Goal: Task Accomplishment & Management: Use online tool/utility

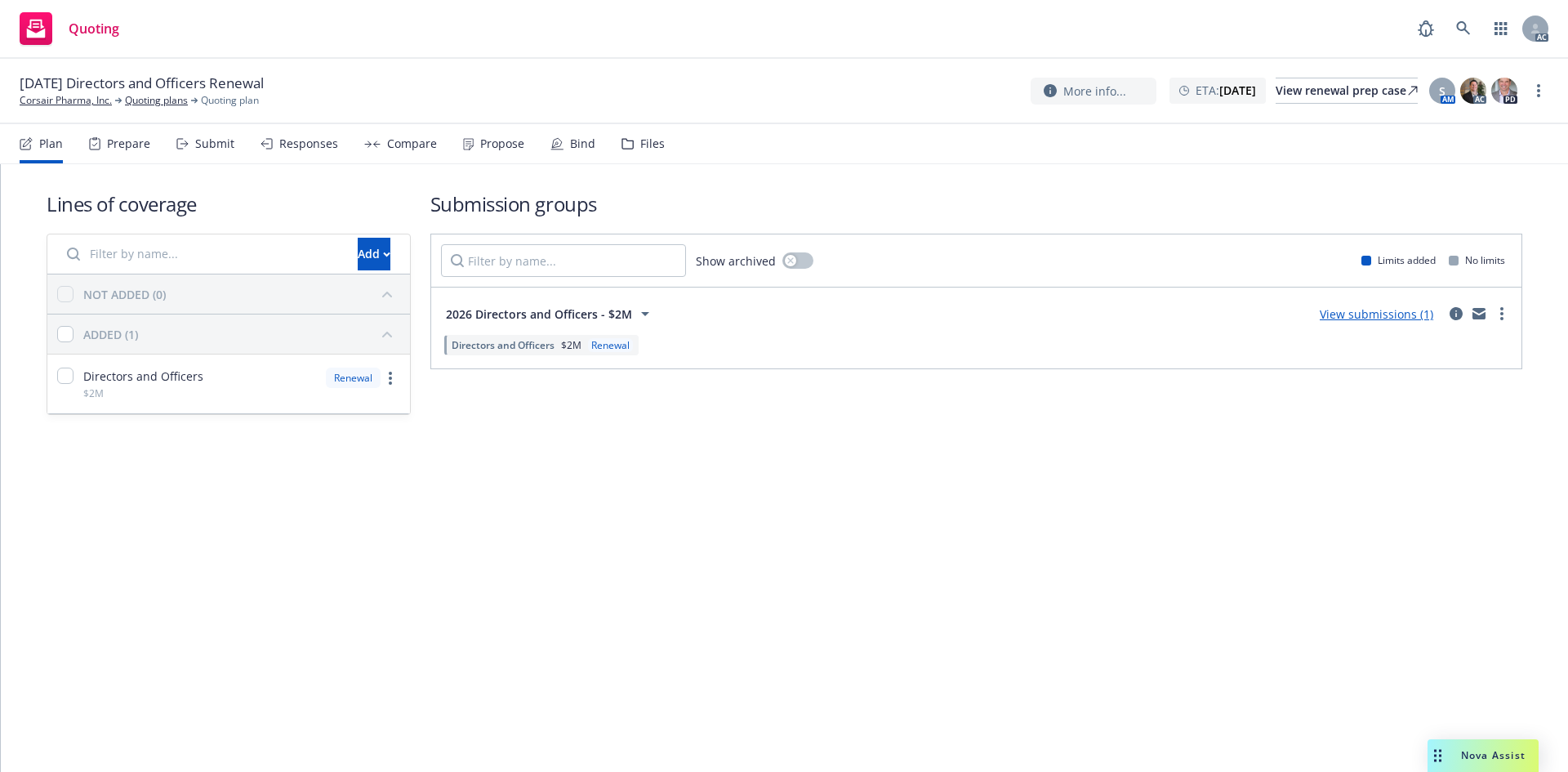
click at [205, 140] on div "Submit" at bounding box center [214, 143] width 40 height 13
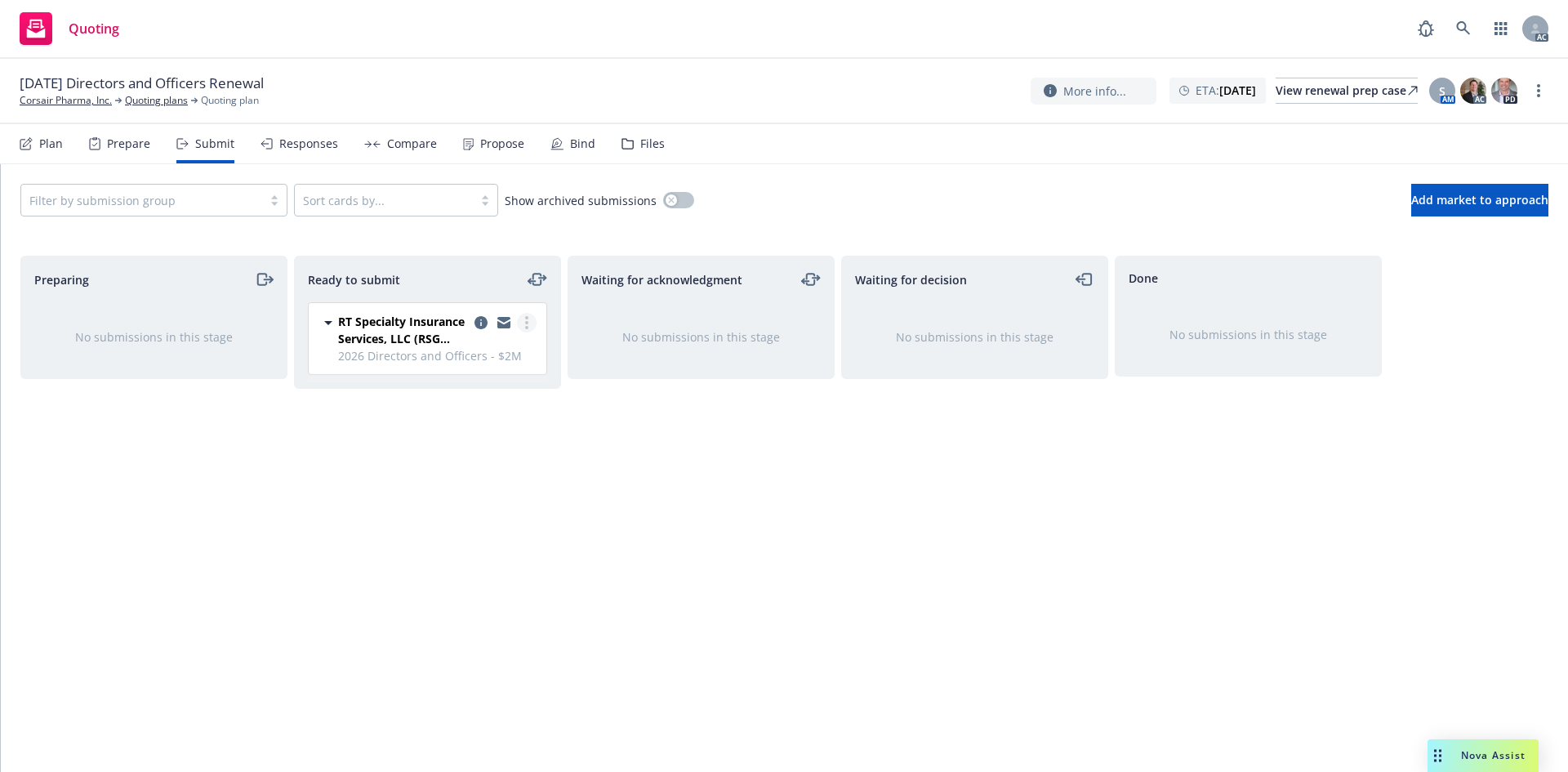
click at [529, 318] on link "more" at bounding box center [527, 322] width 19 height 19
click at [479, 385] on span "Log acknowledgement" at bounding box center [452, 388] width 161 height 16
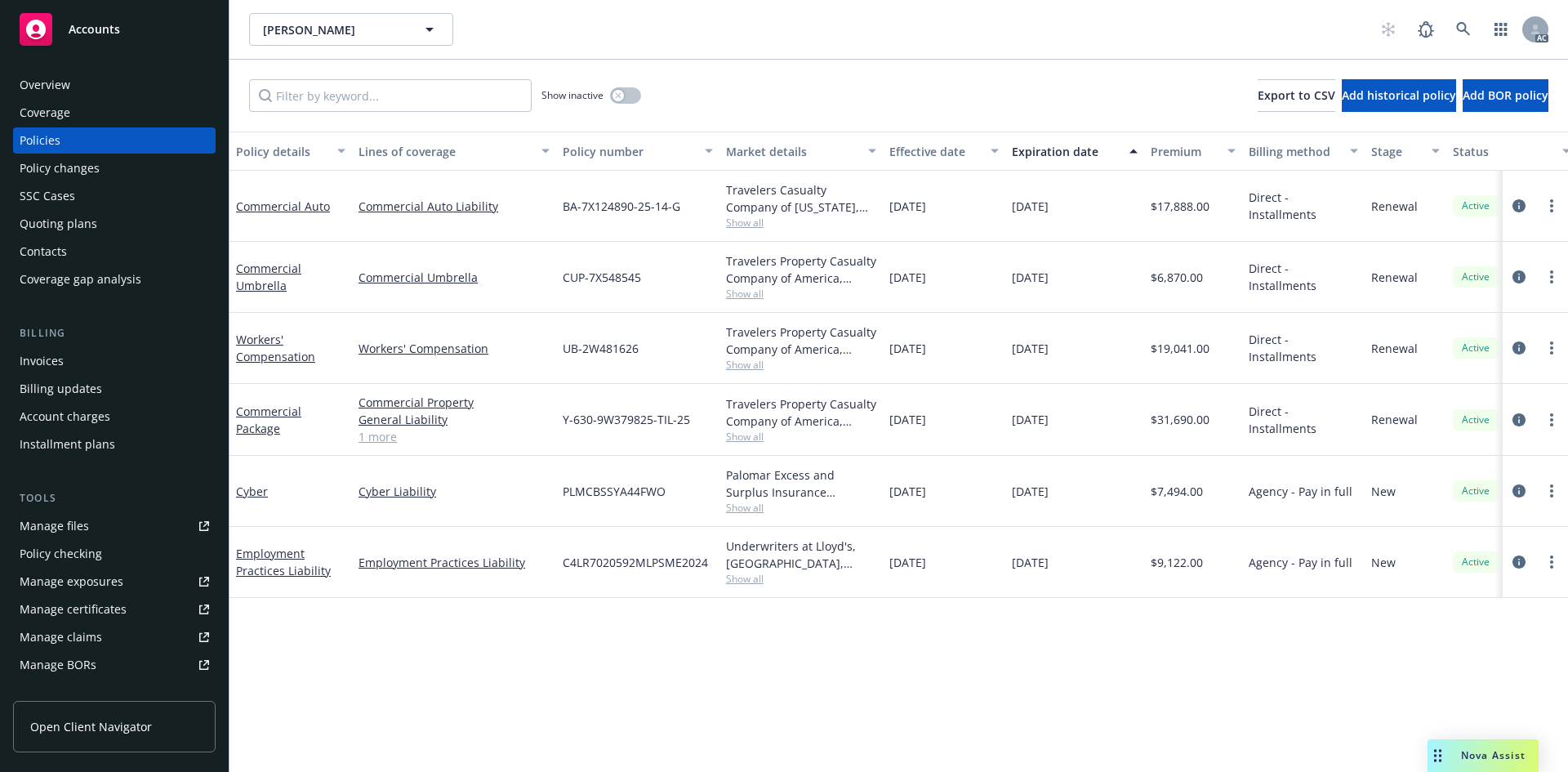
click at [760, 506] on span "Show all" at bounding box center [801, 508] width 150 height 14
click at [975, 645] on div "Policy details Lines of coverage Policy number Market details Effective date Ex…" at bounding box center [898, 451] width 1338 height 640
click at [752, 577] on span "Show all" at bounding box center [801, 579] width 150 height 14
click at [845, 667] on div "Policy details Lines of coverage Policy number Market details Effective date Ex…" at bounding box center [898, 451] width 1338 height 640
click at [382, 439] on link "1 more" at bounding box center [454, 437] width 191 height 18
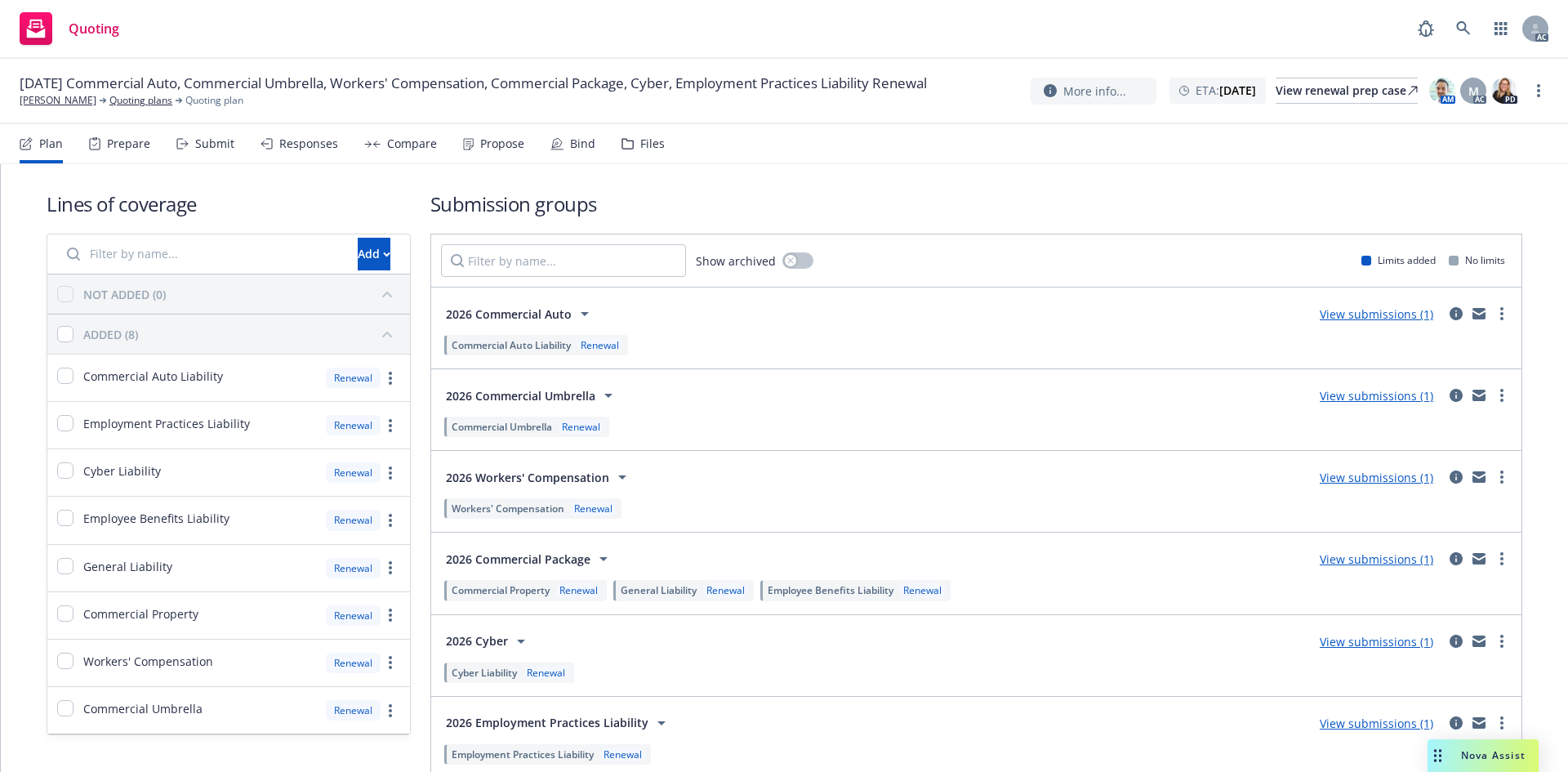
click at [220, 141] on div "Submit" at bounding box center [214, 143] width 40 height 13
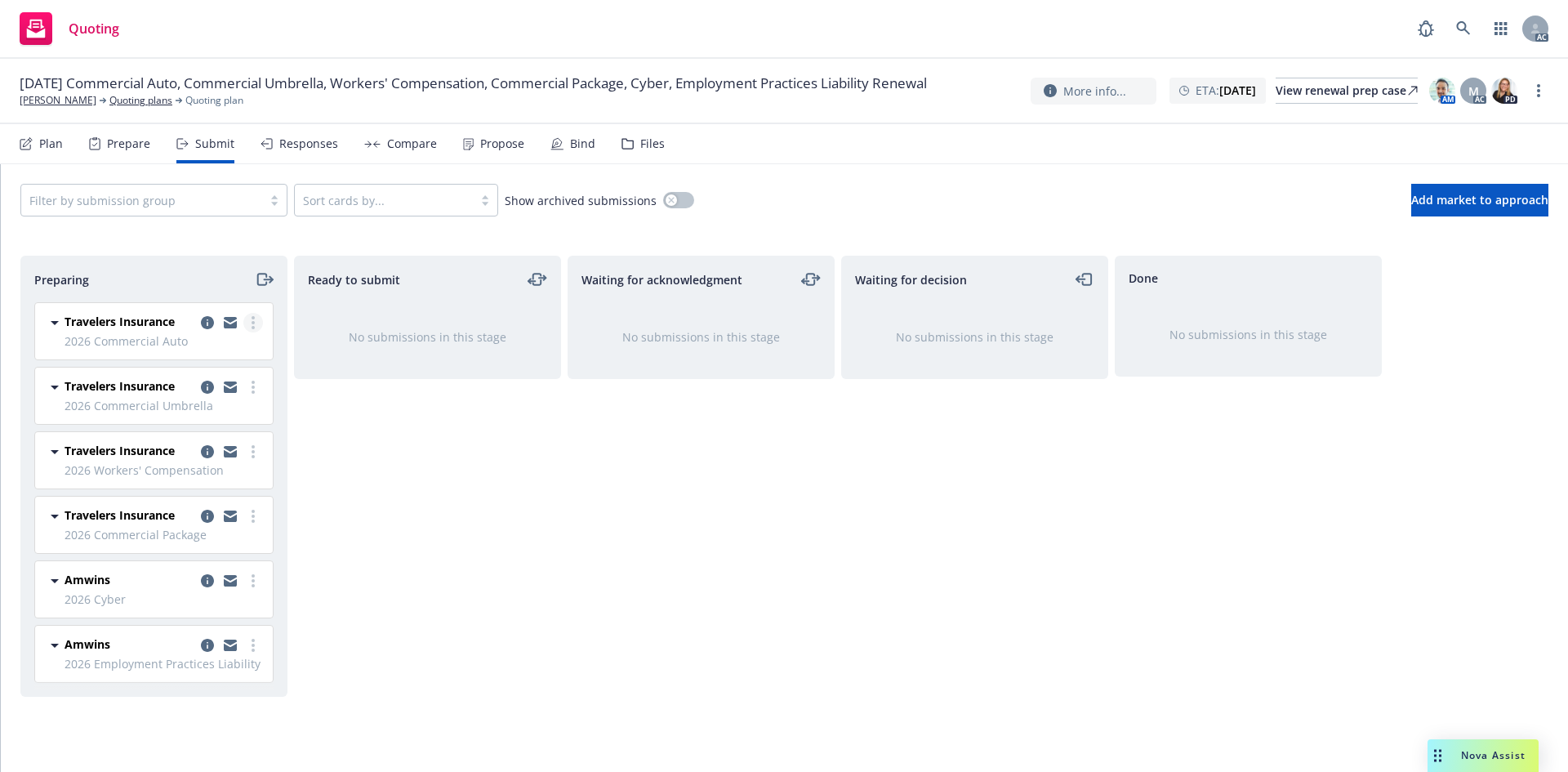
click at [256, 319] on link "more" at bounding box center [253, 322] width 19 height 19
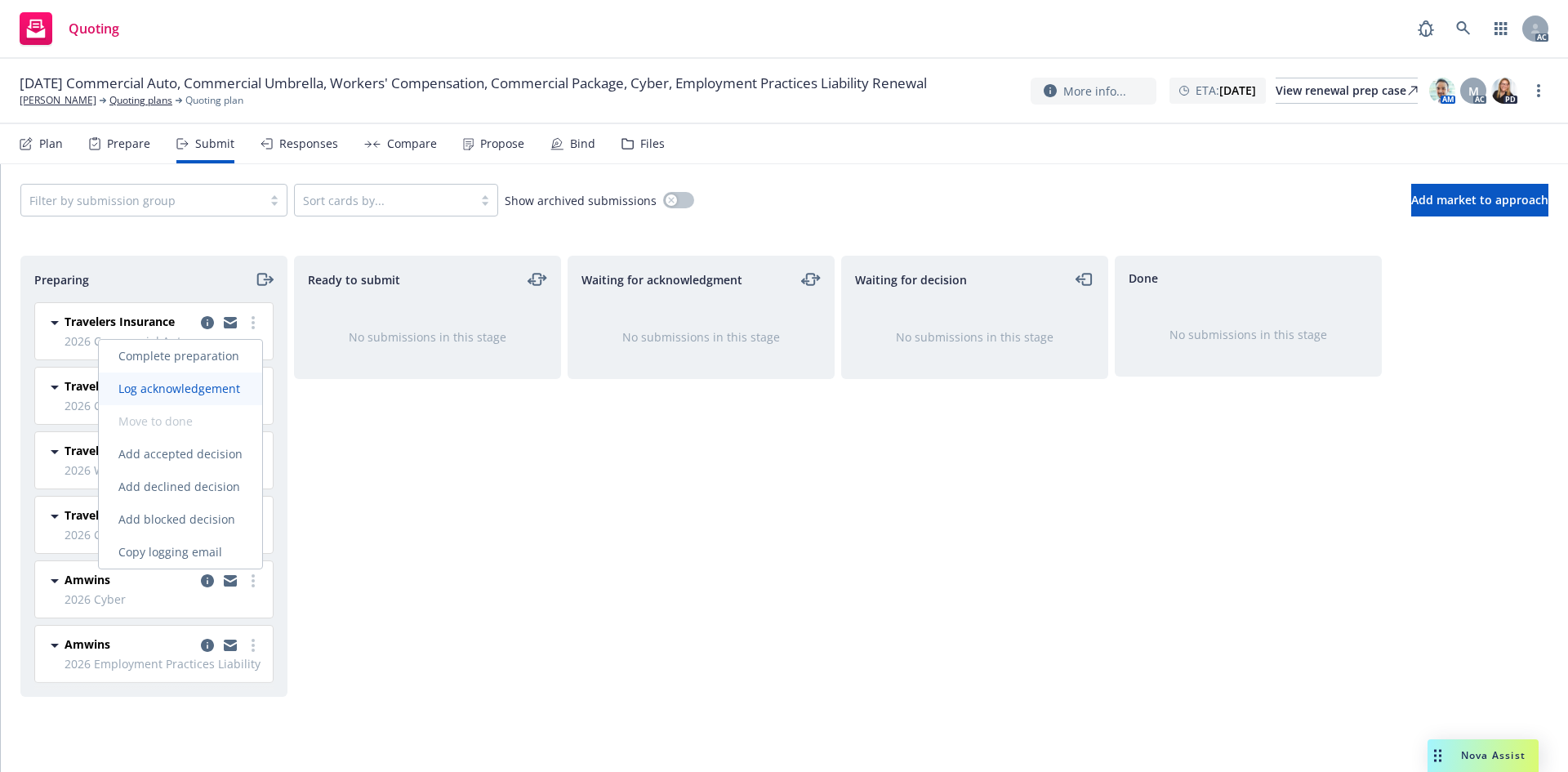
click at [218, 386] on span "Log acknowledgement" at bounding box center [179, 388] width 161 height 16
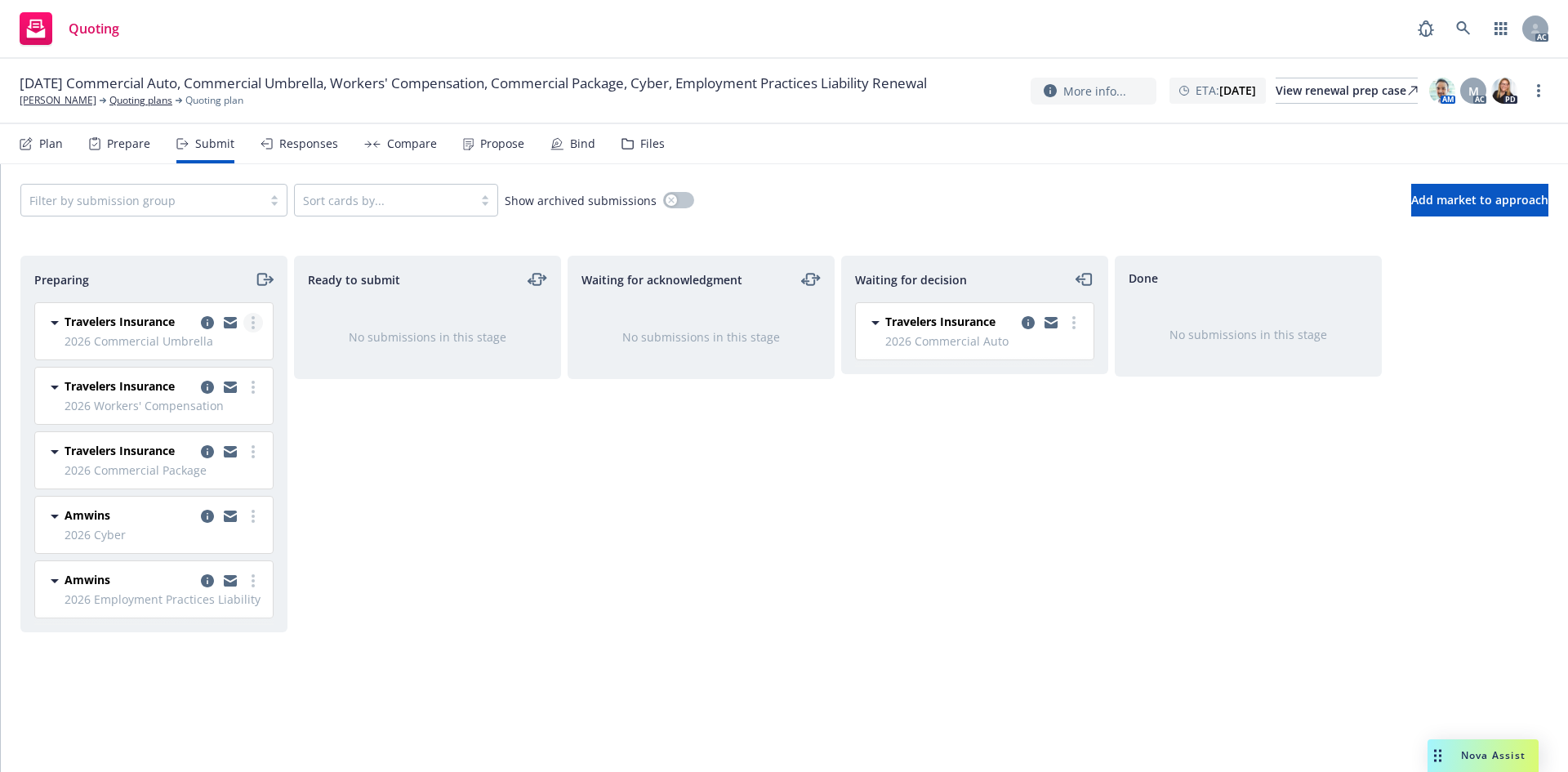
click at [253, 327] on circle "more" at bounding box center [253, 328] width 4 height 4
click at [234, 381] on span "Log acknowledgement" at bounding box center [179, 388] width 161 height 16
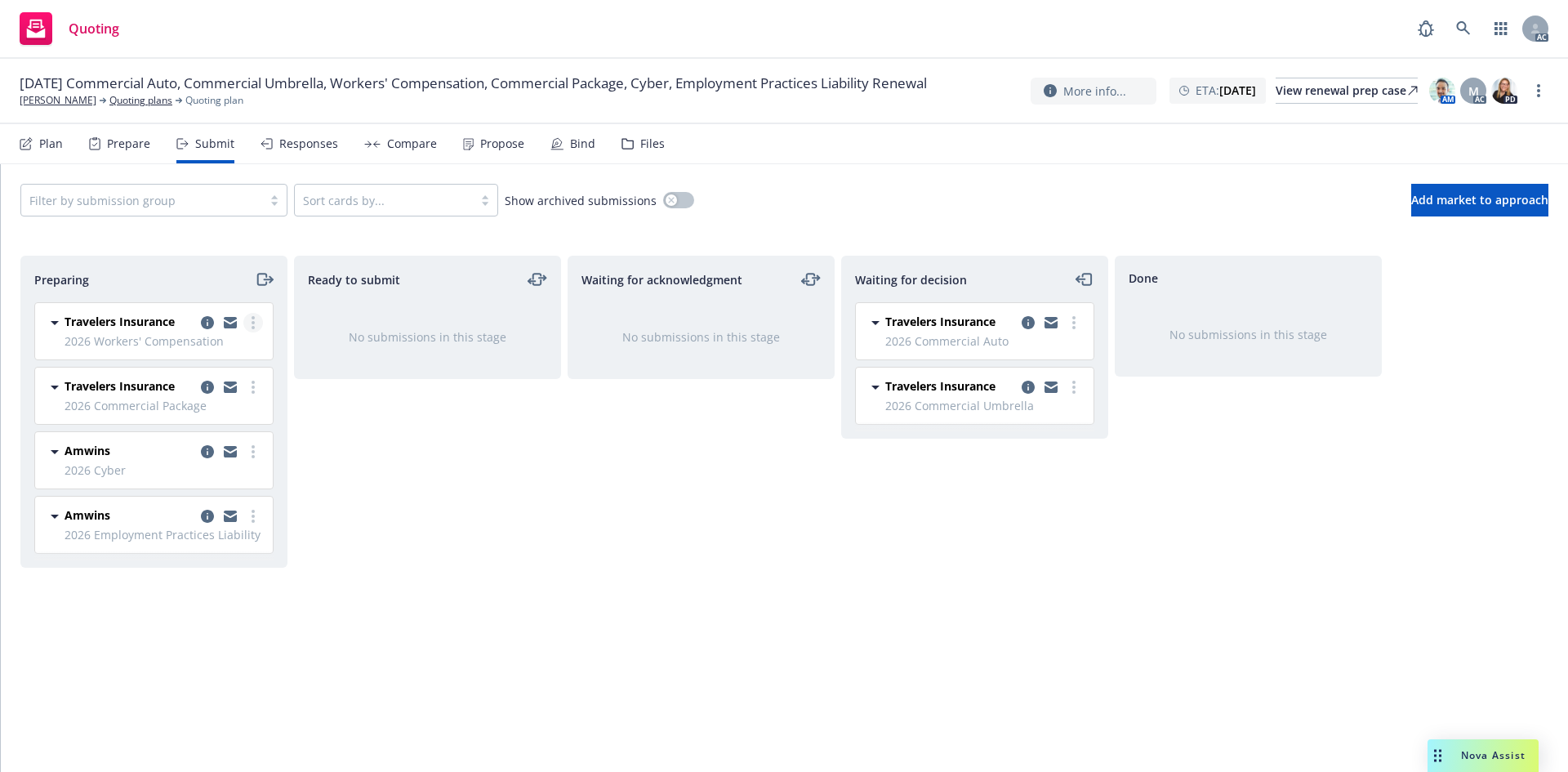
click at [252, 328] on circle "more" at bounding box center [253, 328] width 4 height 4
click at [213, 397] on link "Log acknowledgement" at bounding box center [181, 388] width 163 height 32
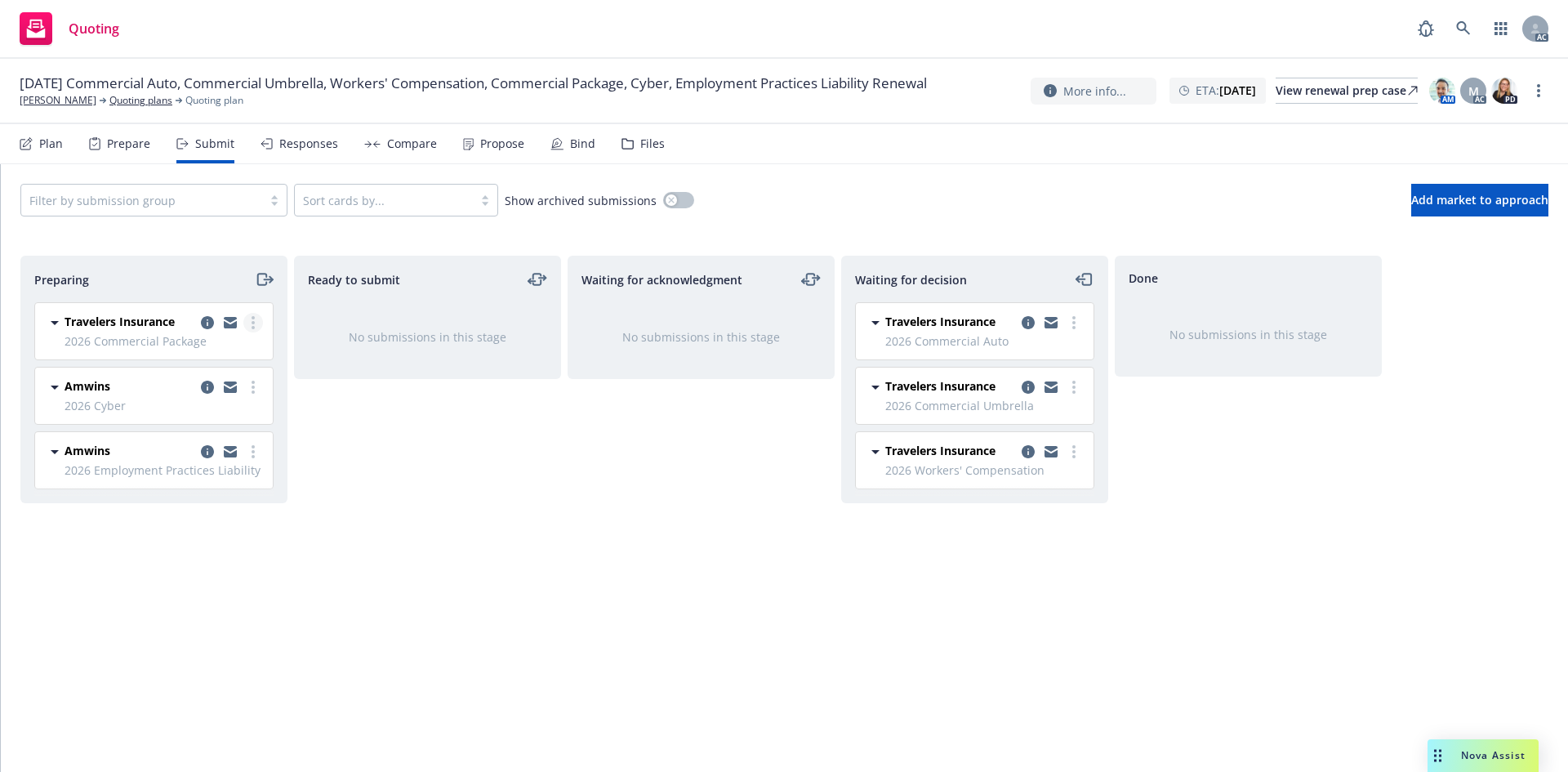
click at [261, 324] on link "more" at bounding box center [253, 322] width 19 height 19
click at [227, 379] on link "Log acknowledgement" at bounding box center [181, 388] width 163 height 32
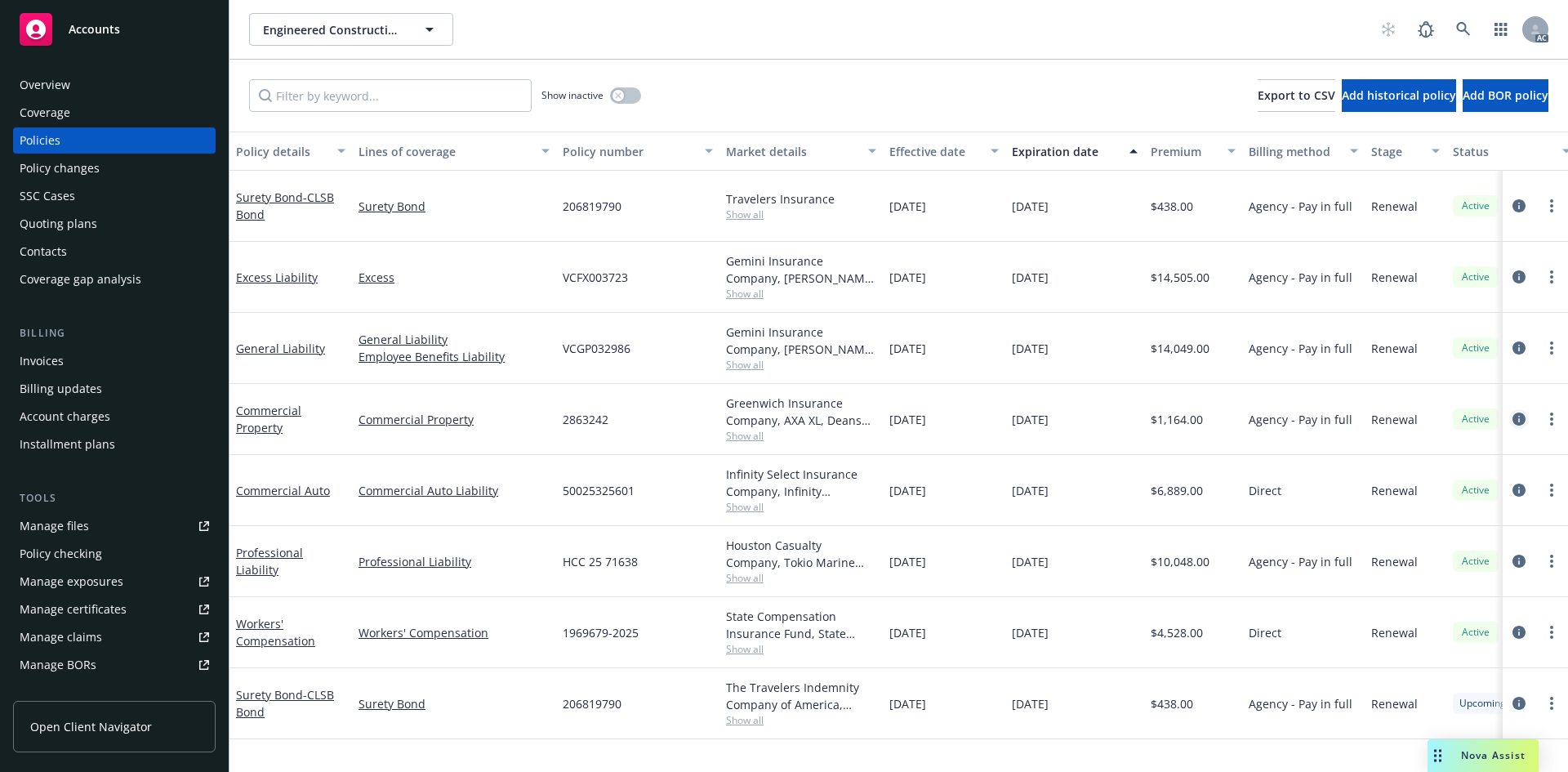
click at [1524, 420] on icon "circleInformation" at bounding box center [1518, 419] width 13 height 13
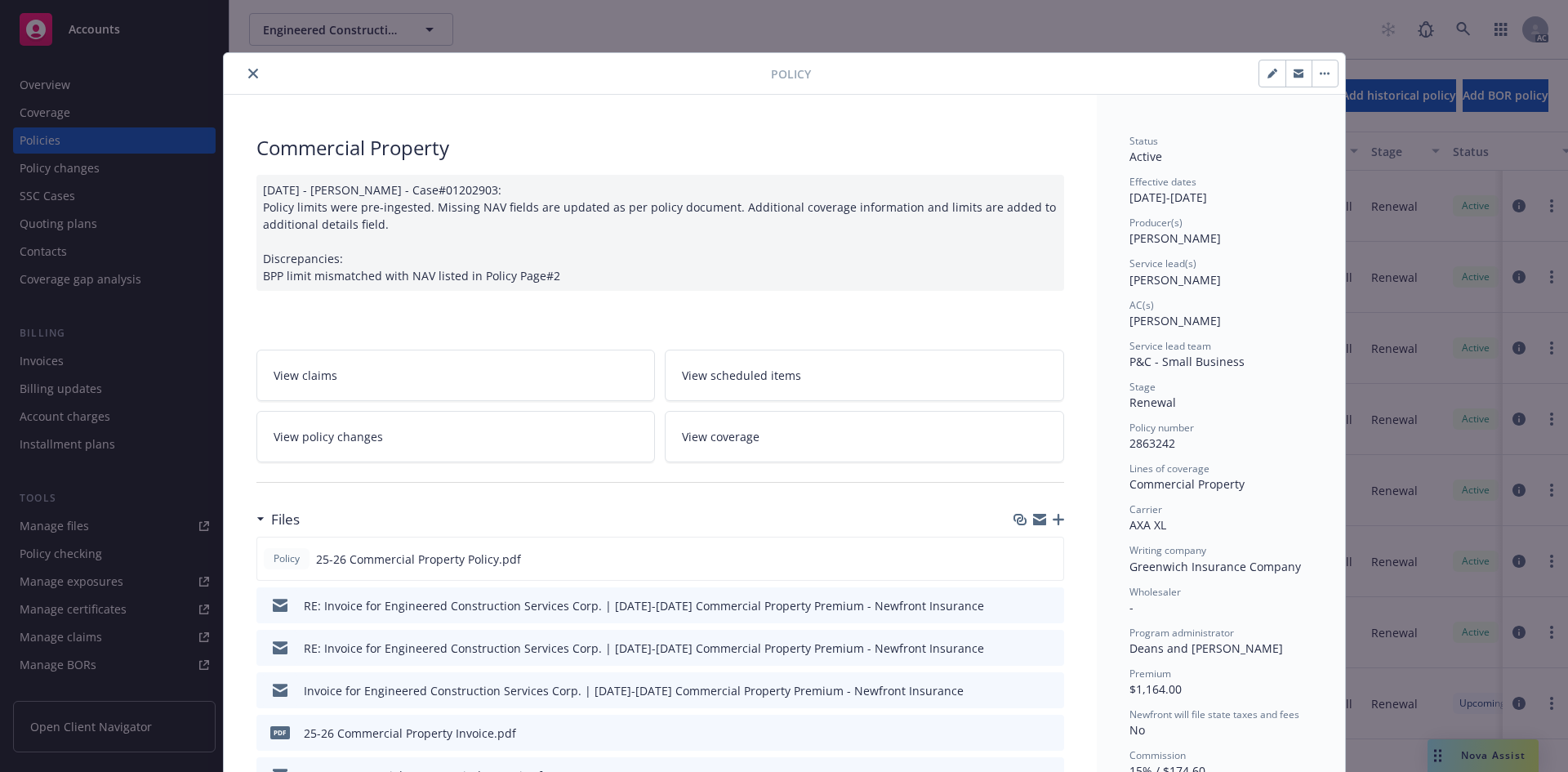
scroll to position [82, 0]
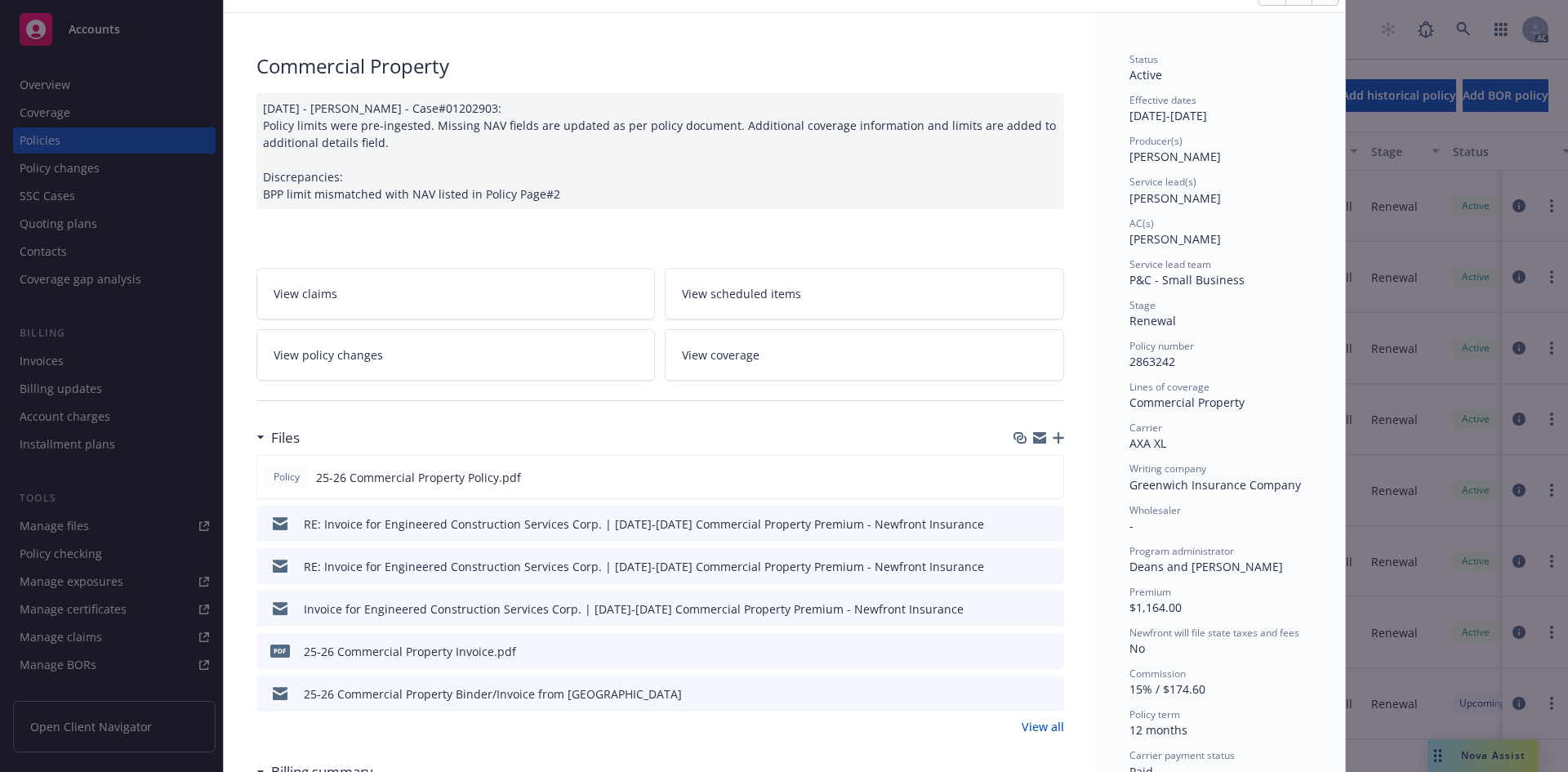
click at [1047, 692] on icon "preview file" at bounding box center [1048, 692] width 15 height 11
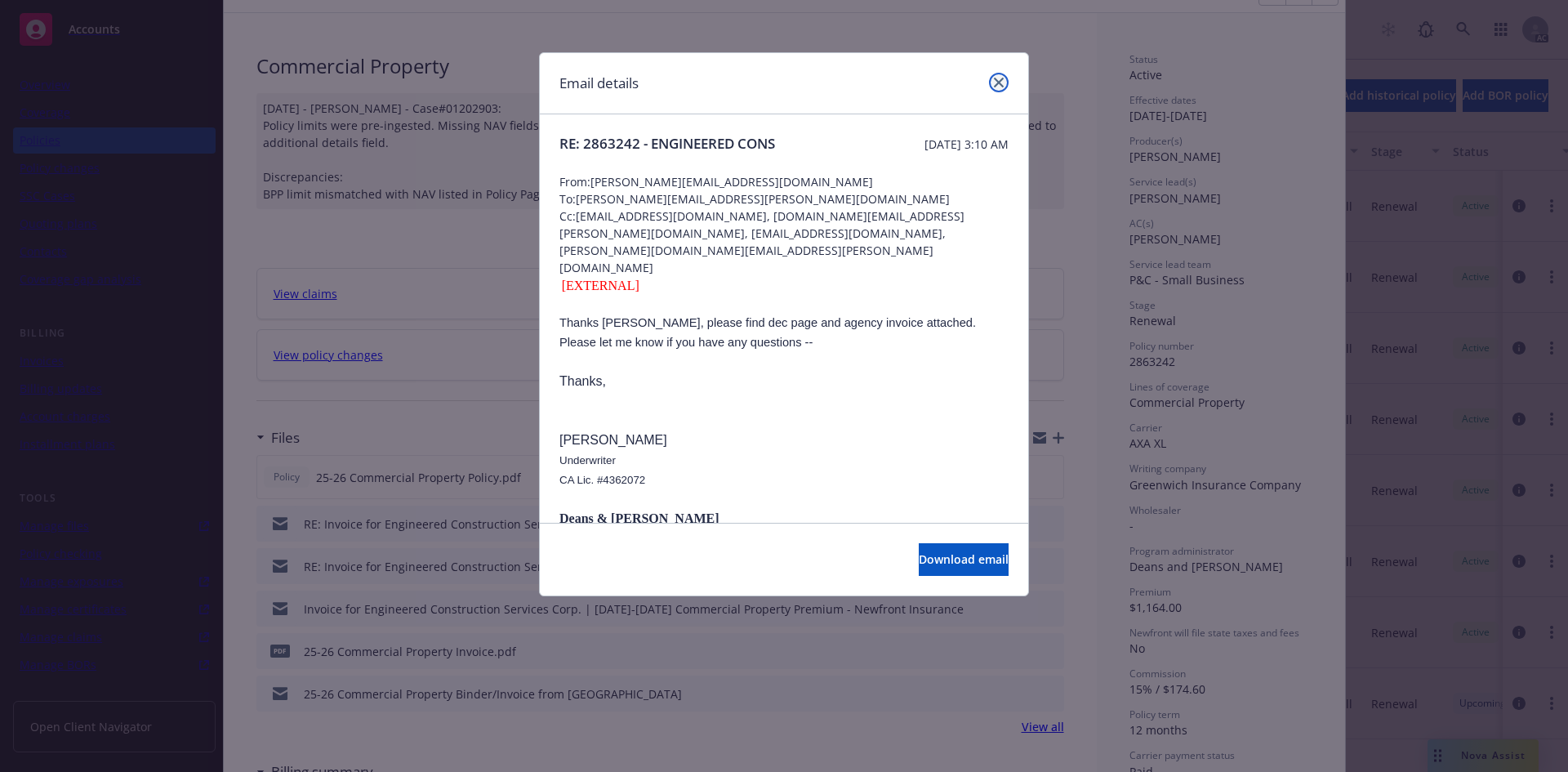
click at [1003, 87] on link "close" at bounding box center [998, 83] width 19 height 19
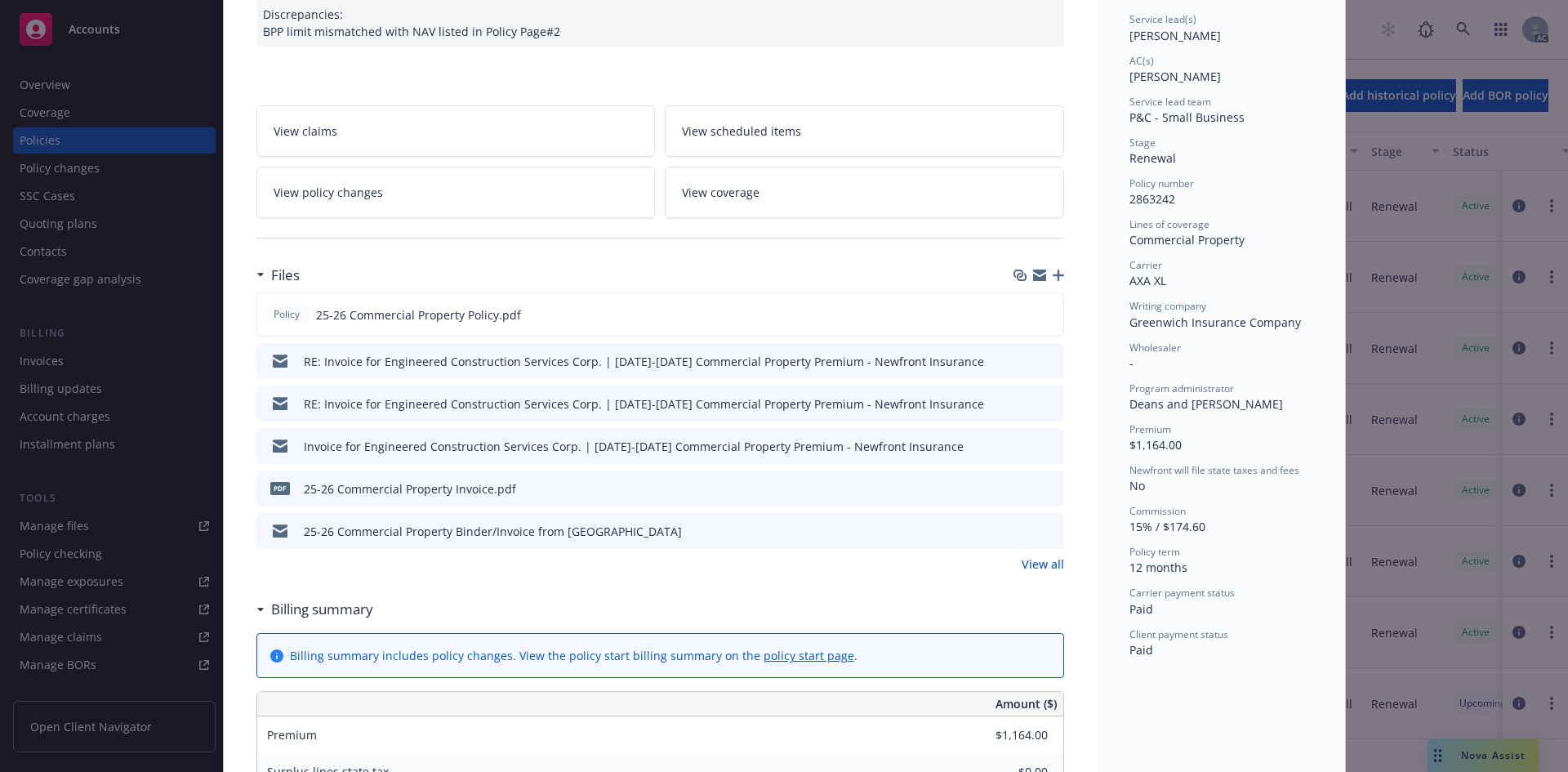
scroll to position [245, 0]
click at [1037, 563] on link "View all" at bounding box center [1042, 563] width 42 height 18
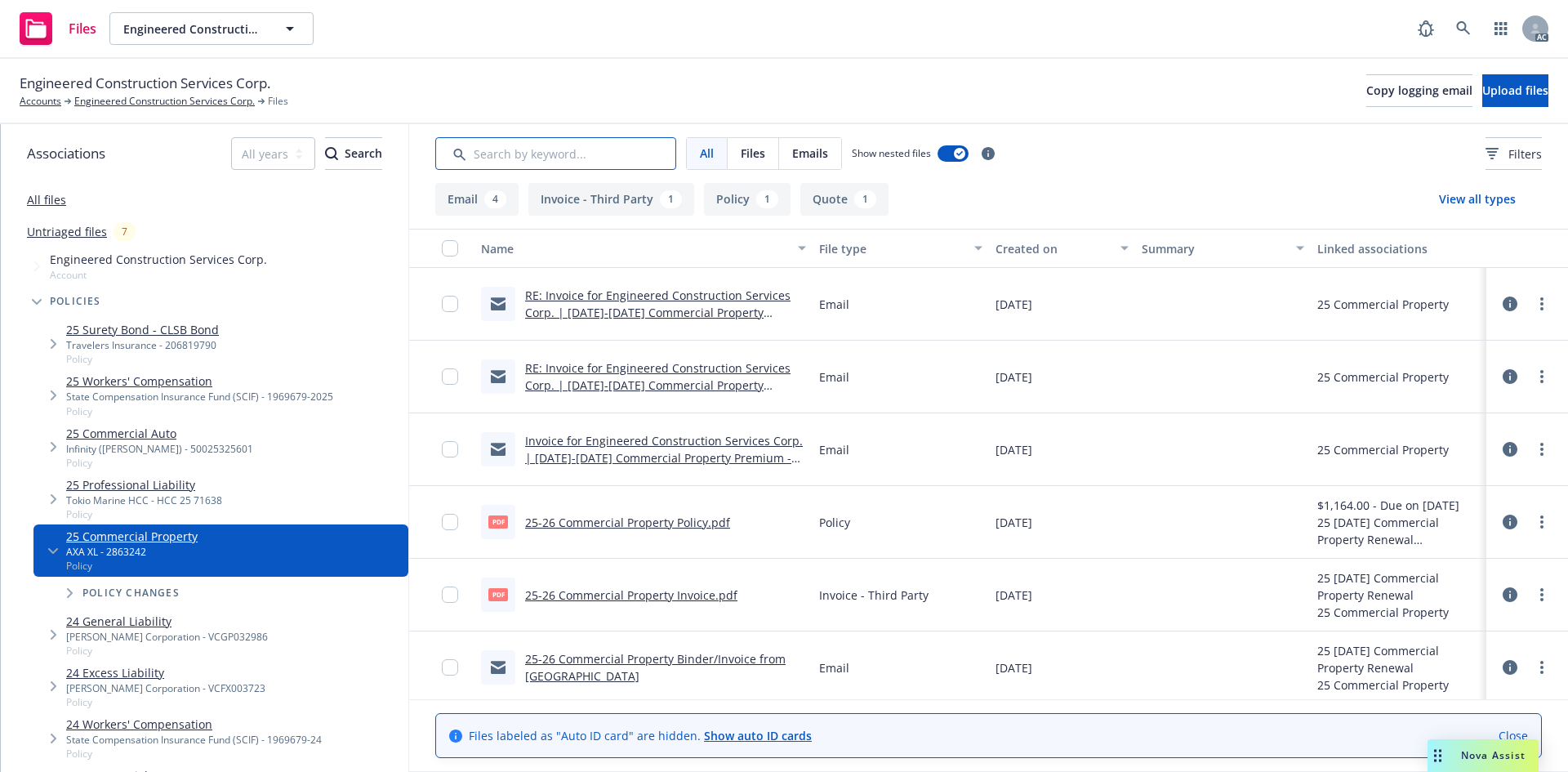
click at [521, 158] on input "Search by keyword..." at bounding box center [556, 153] width 241 height 32
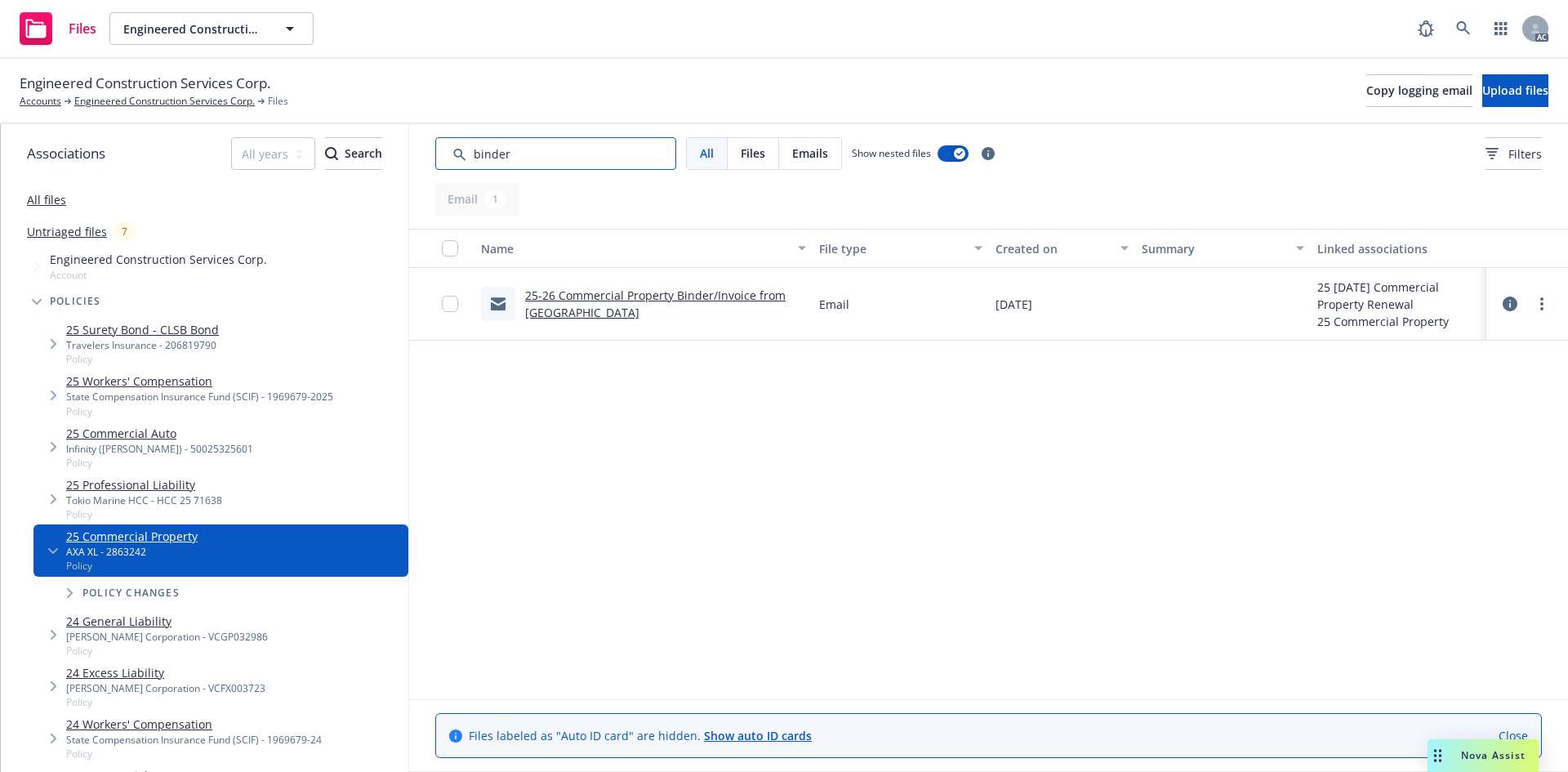
type input "binder"
click at [648, 308] on link "25-26 Commercial Property Binder/Invoice from UW" at bounding box center [655, 303] width 261 height 32
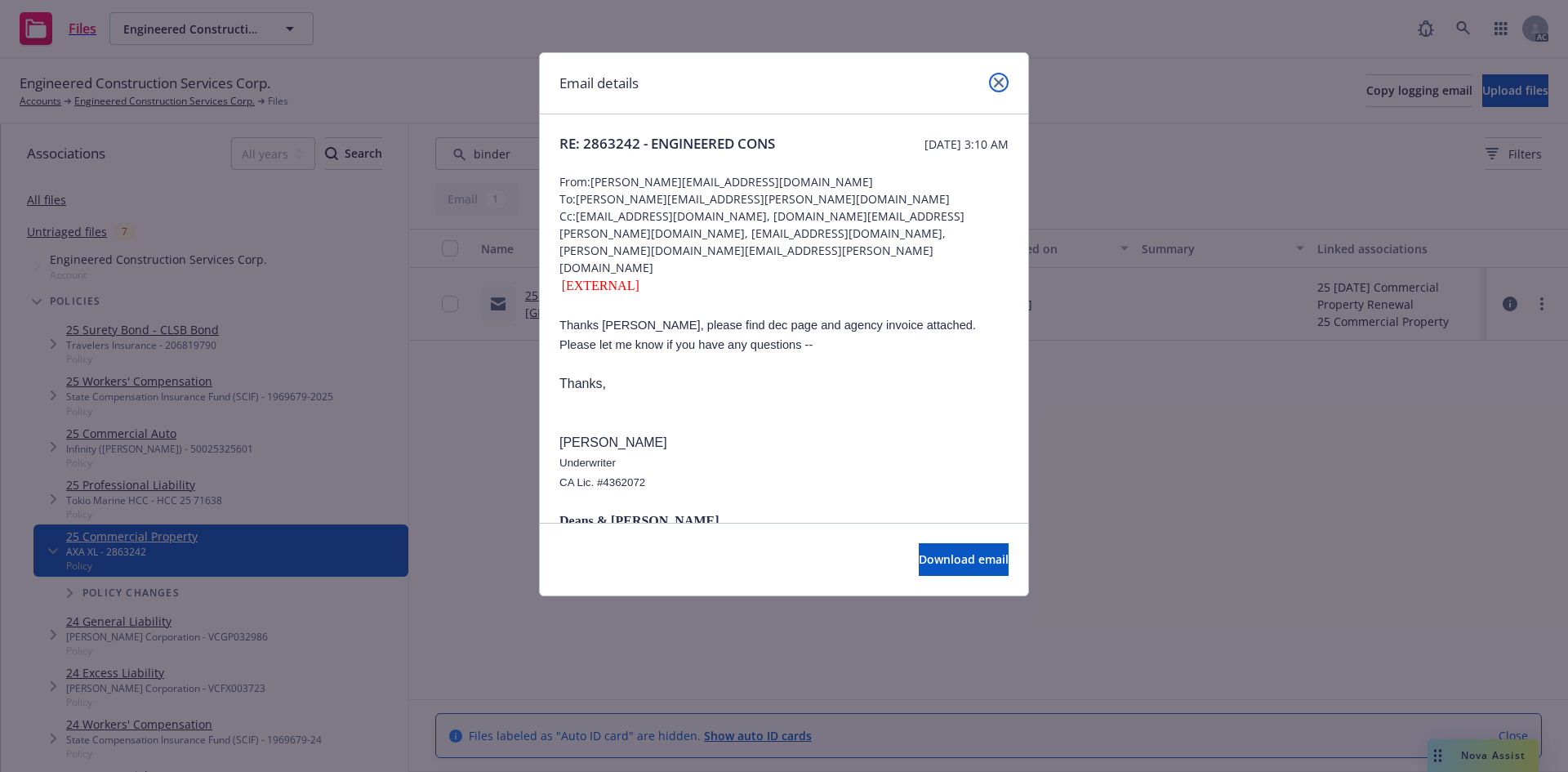
click at [997, 73] on link "close" at bounding box center [998, 83] width 19 height 19
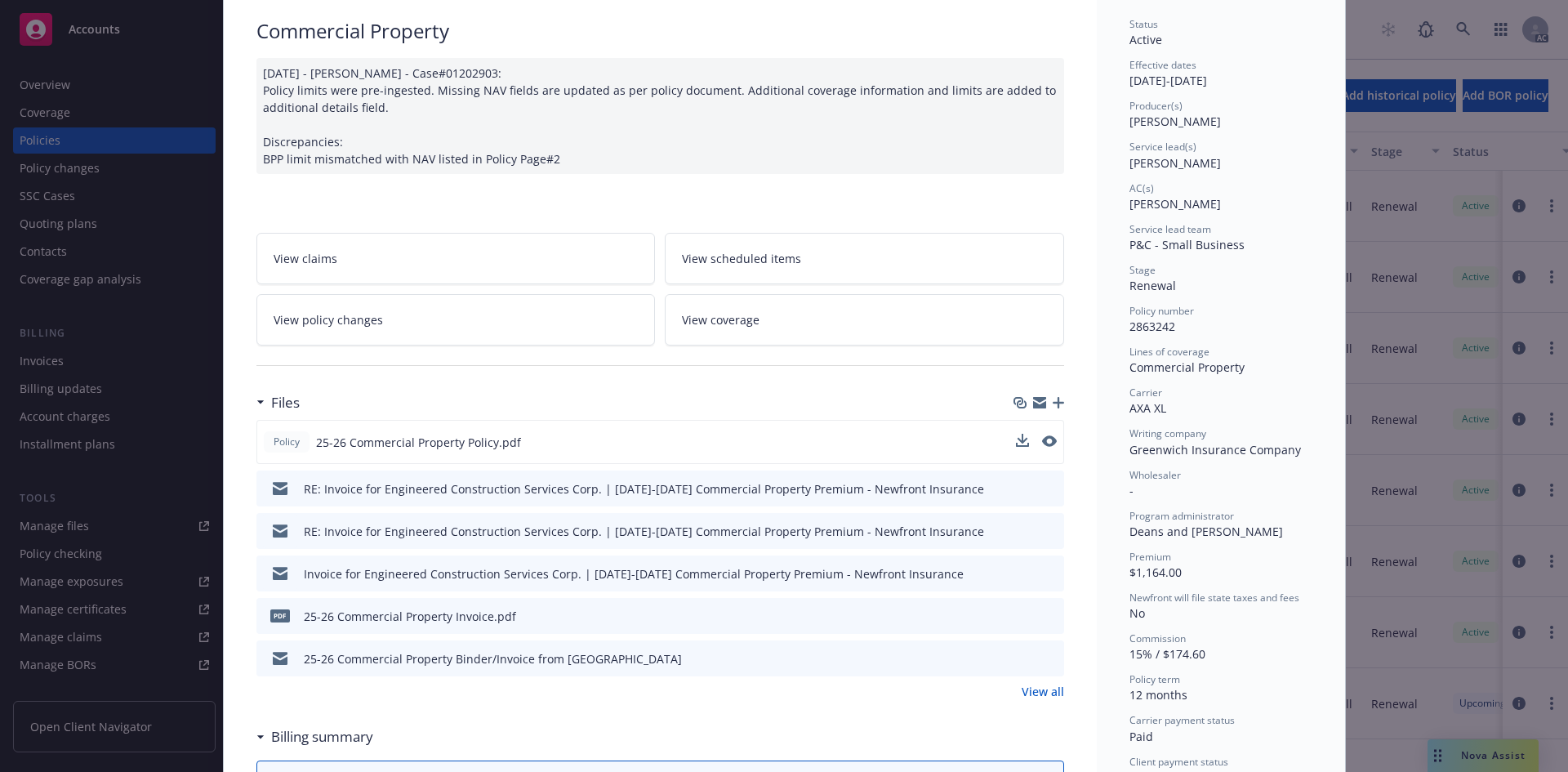
scroll to position [245, 0]
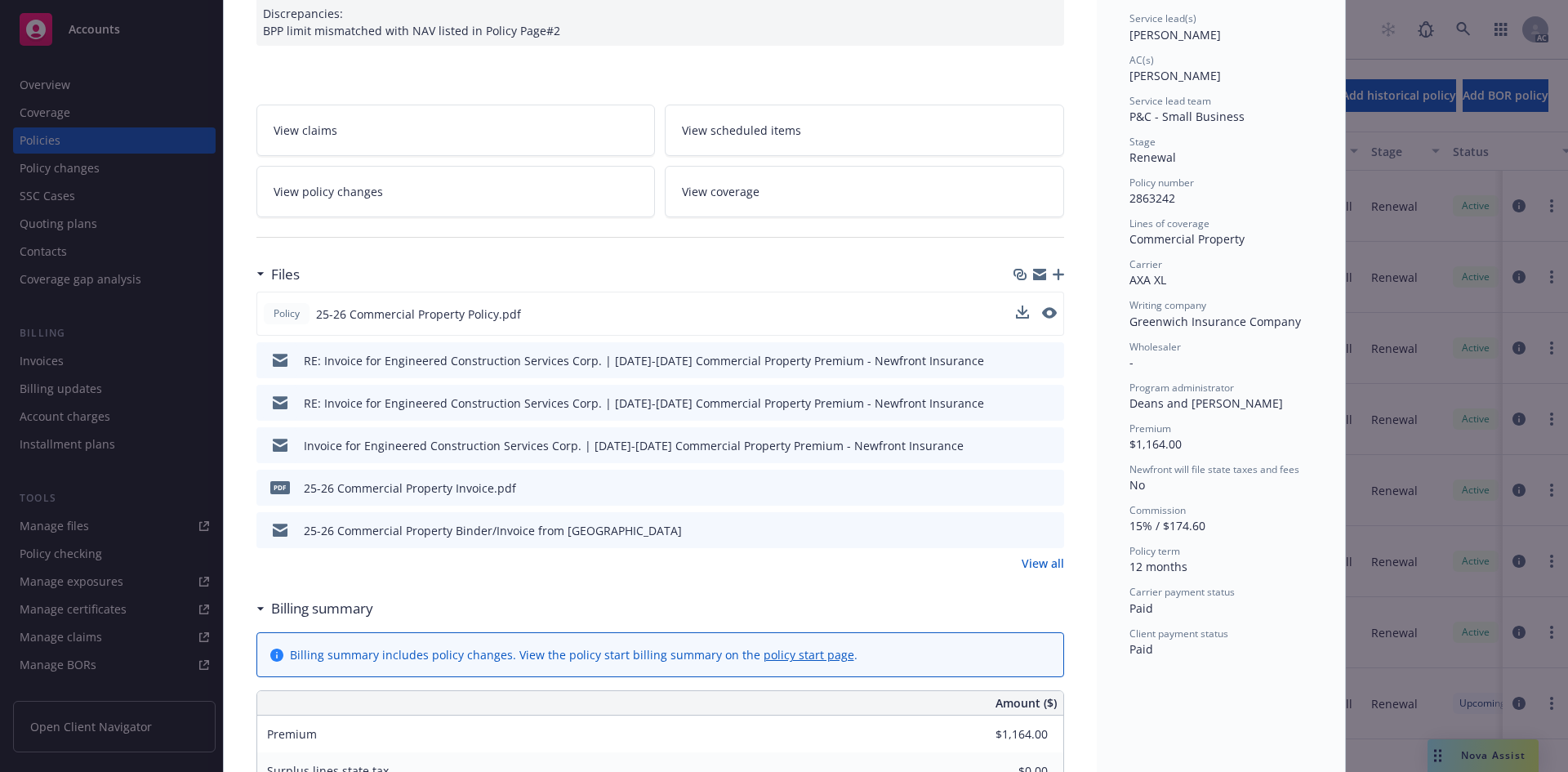
click at [1032, 314] on div at bounding box center [1036, 314] width 41 height 18
click at [1021, 312] on button "download file" at bounding box center [1020, 313] width 17 height 17
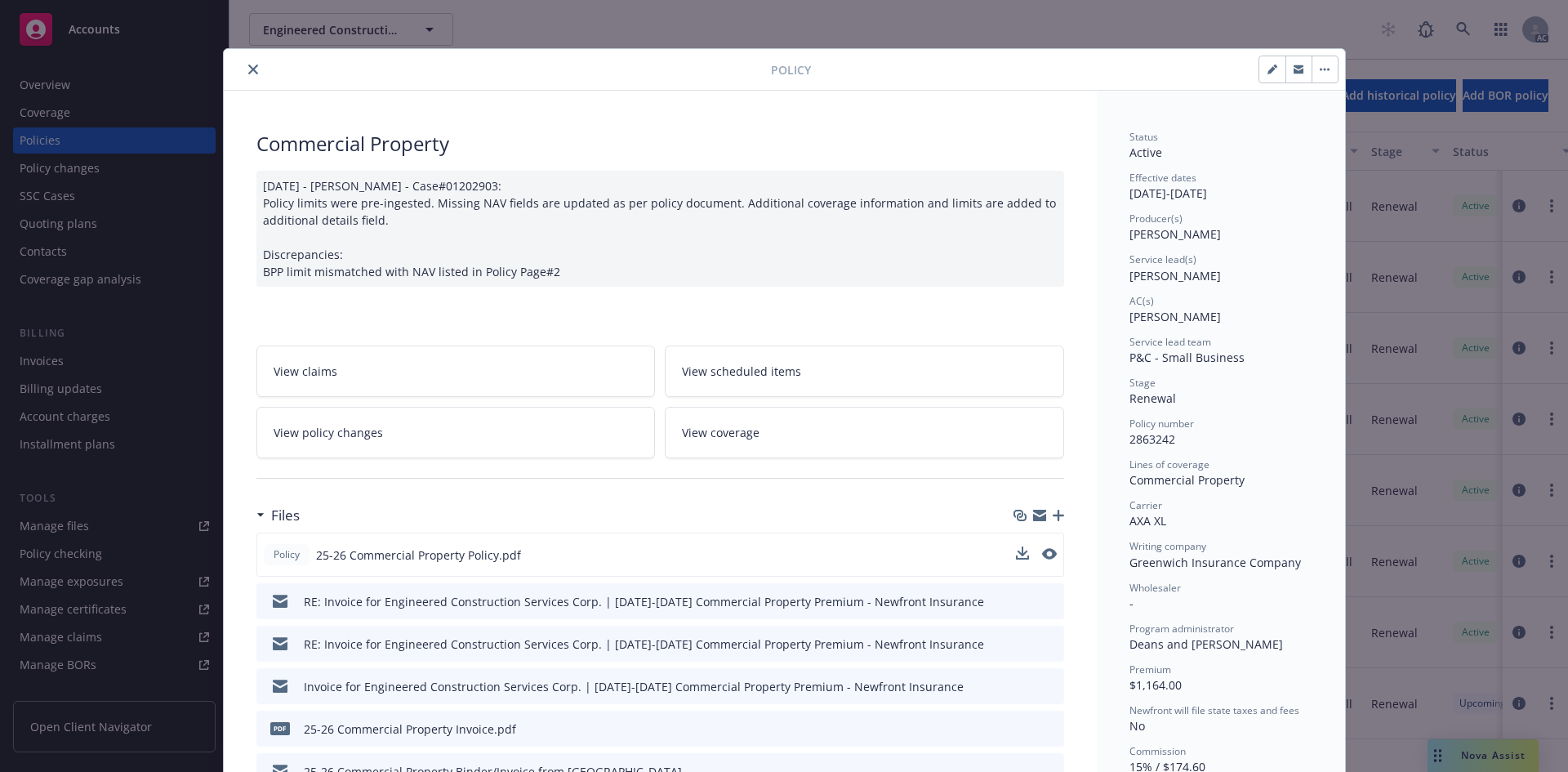
scroll to position [0, 0]
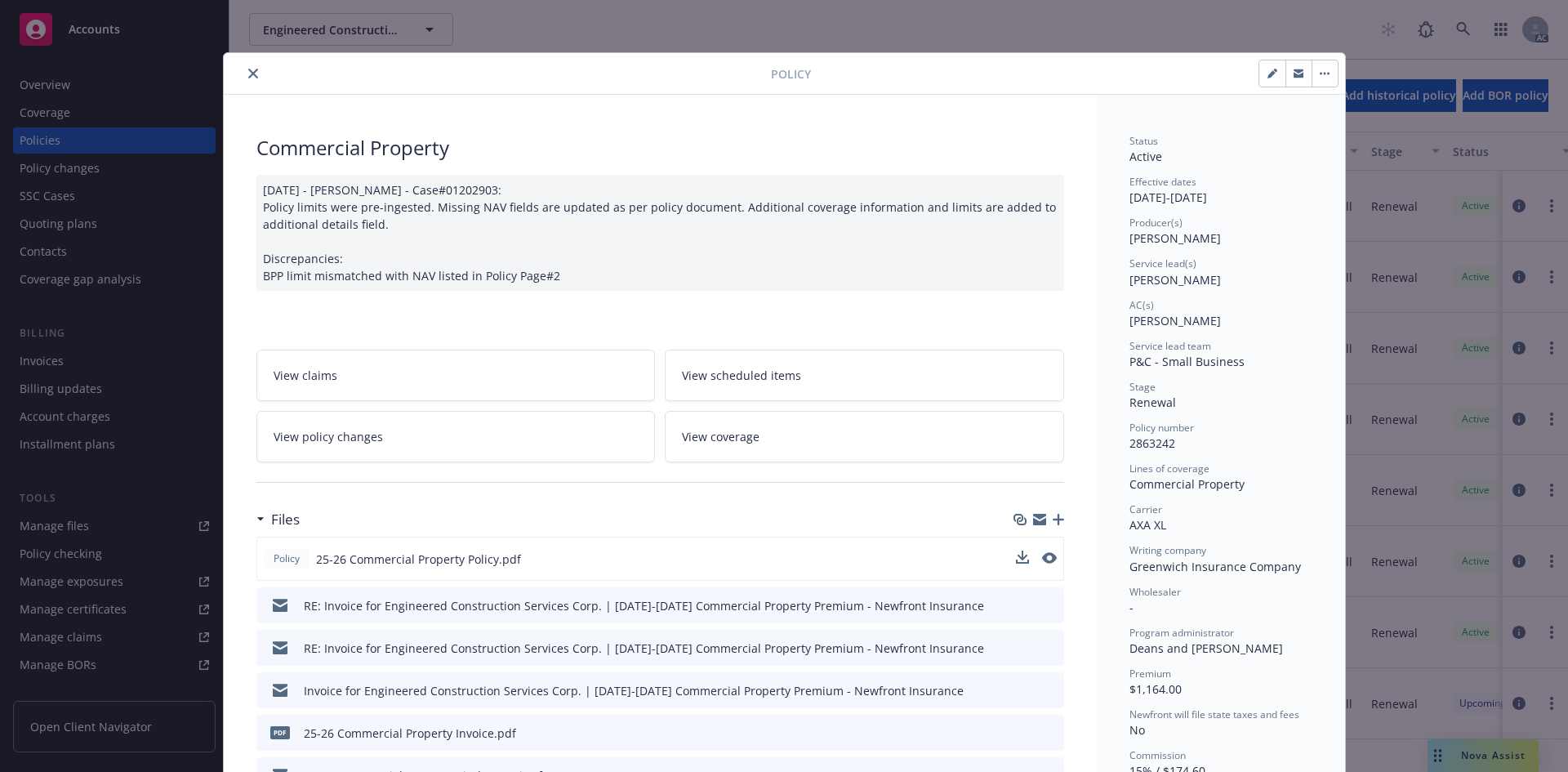
click at [248, 74] on icon "close" at bounding box center [253, 73] width 10 height 10
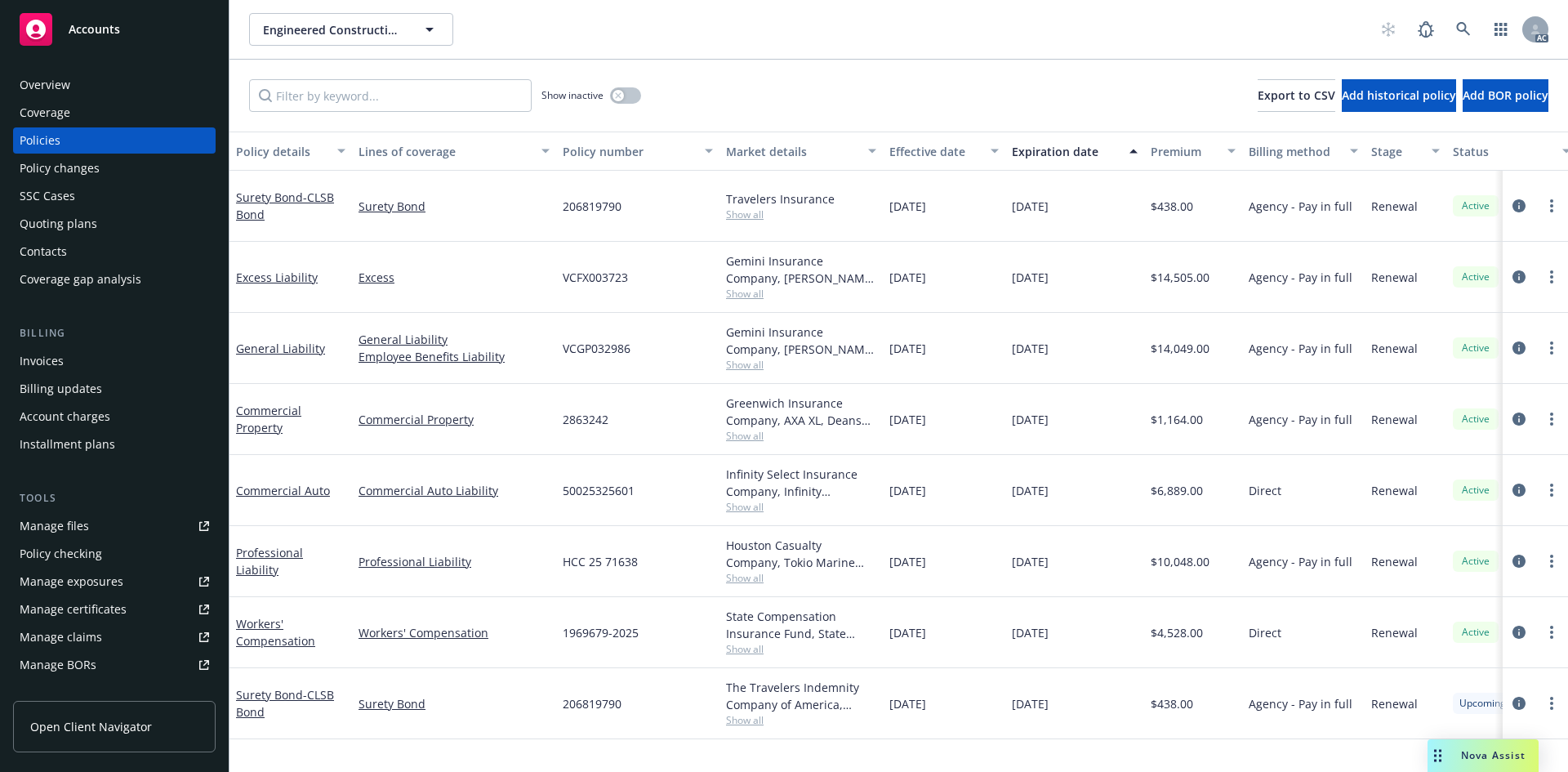
click at [132, 165] on div "Policy changes" at bounding box center [114, 169] width 190 height 26
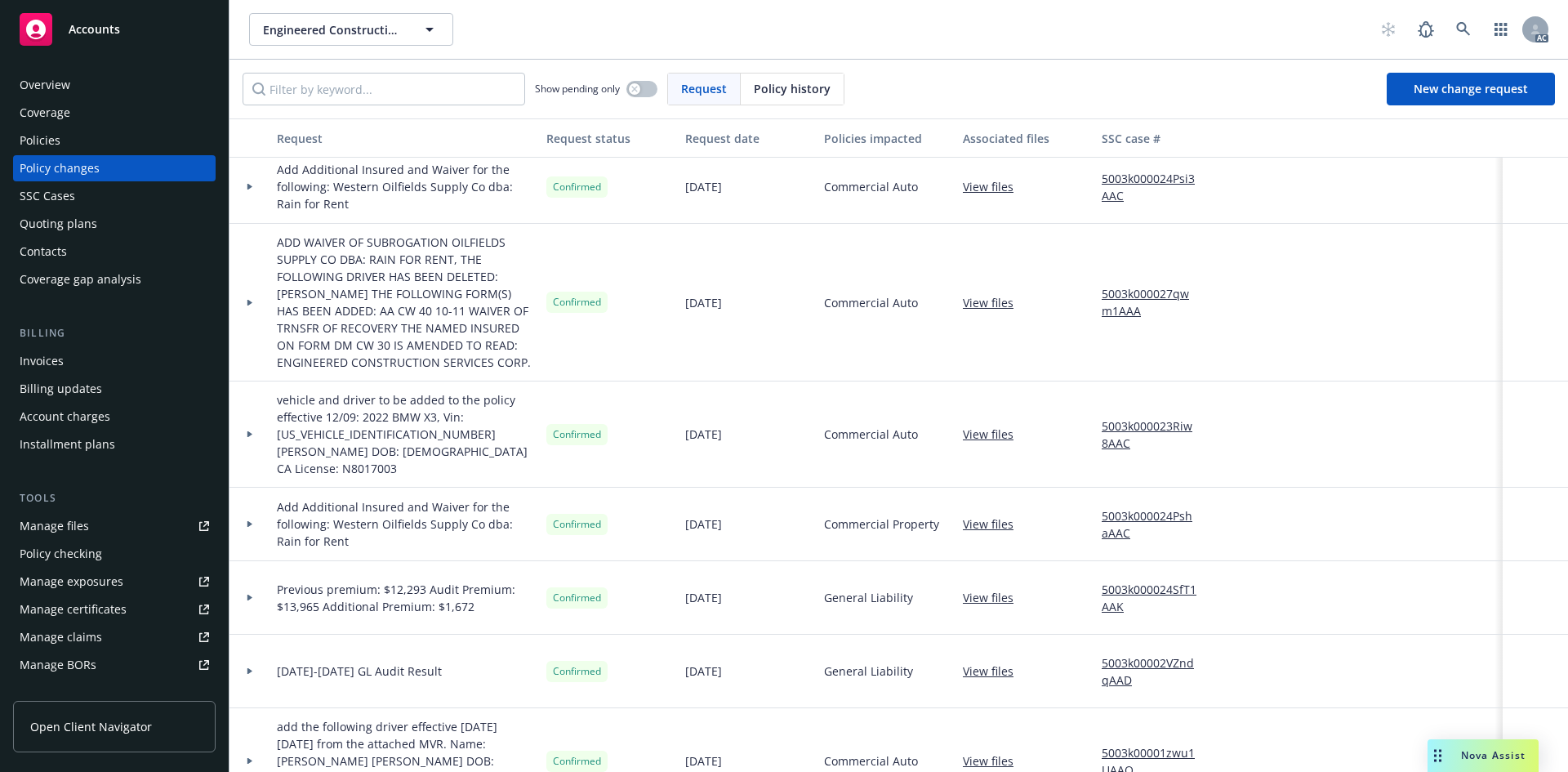
scroll to position [1144, 0]
click at [870, 531] on span "Commercial Property" at bounding box center [881, 523] width 115 height 18
click at [722, 522] on span "12/17/2021" at bounding box center [703, 523] width 37 height 18
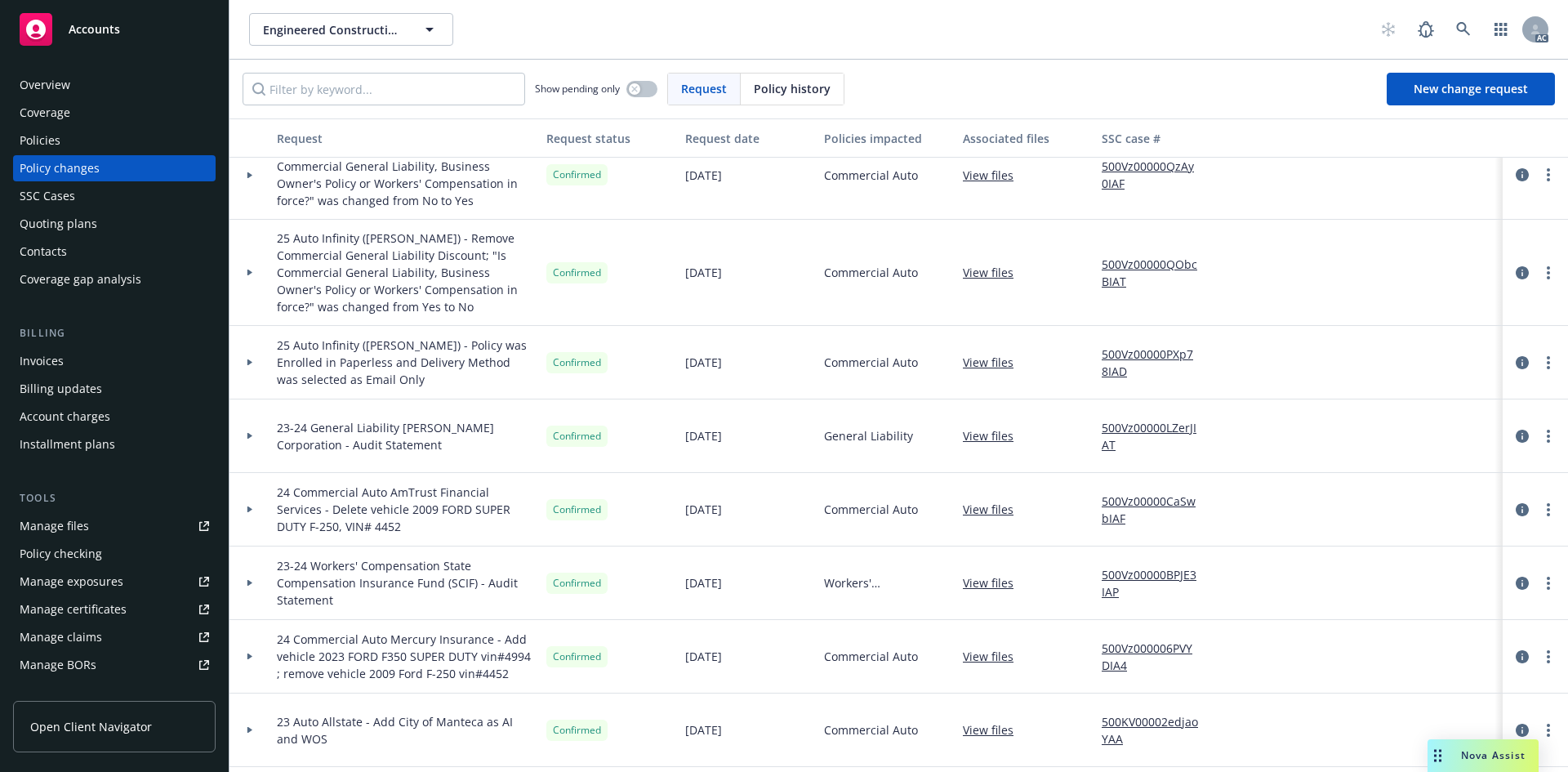
scroll to position [0, 0]
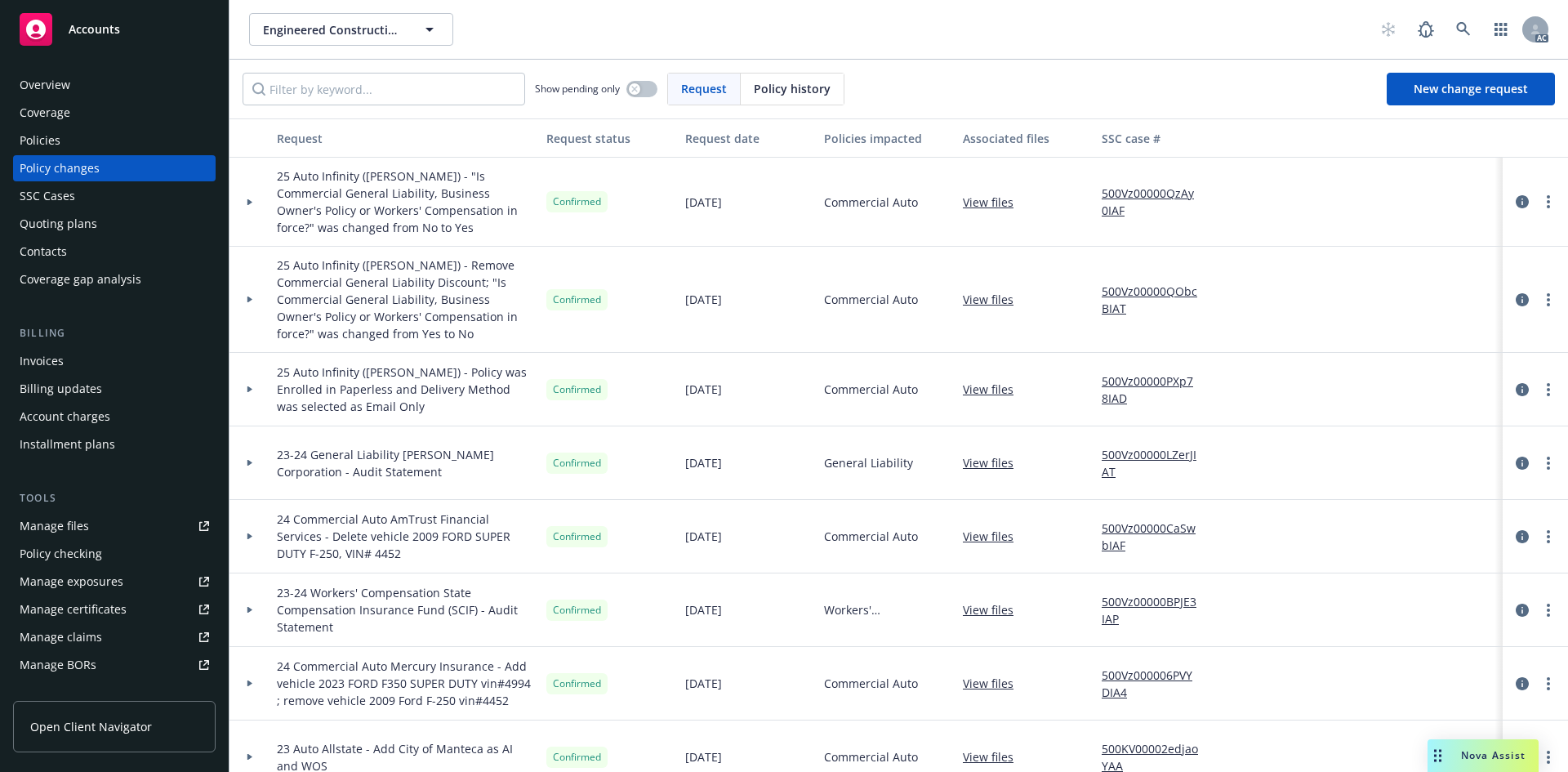
click at [866, 201] on span "Commercial Auto" at bounding box center [870, 202] width 94 height 18
click at [870, 290] on div "Commercial Auto" at bounding box center [887, 299] width 139 height 106
click at [869, 383] on span "Commercial Auto" at bounding box center [870, 389] width 94 height 18
click at [855, 457] on span "General Liability" at bounding box center [867, 463] width 89 height 18
click at [854, 528] on span "Commercial Auto" at bounding box center [870, 537] width 94 height 18
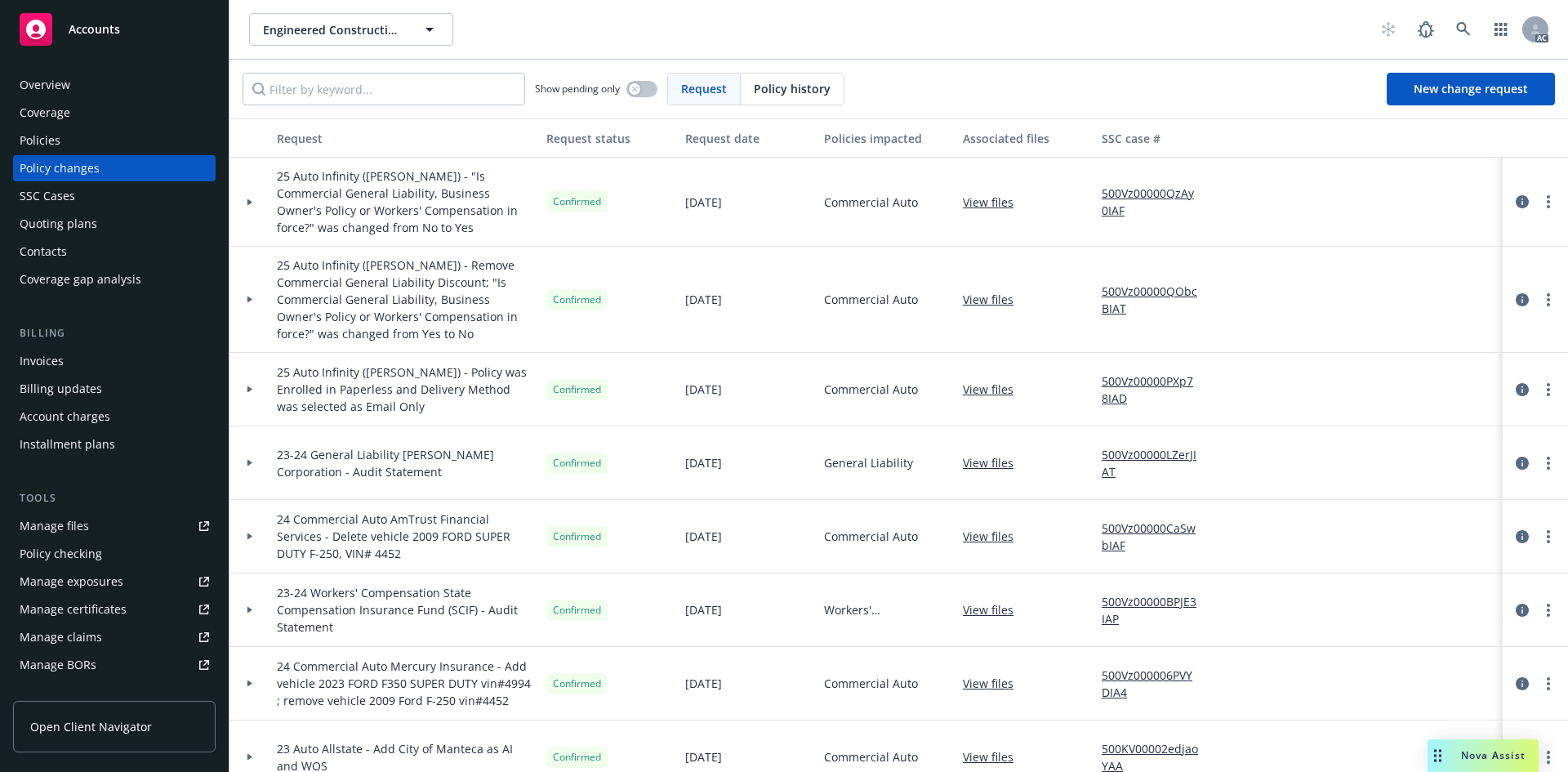
click at [857, 611] on span "Workers' Compensation" at bounding box center [886, 610] width 126 height 18
click at [851, 672] on div "Commercial Auto" at bounding box center [887, 684] width 139 height 74
click at [859, 738] on div "Commercial Auto" at bounding box center [887, 757] width 139 height 74
click at [88, 88] on div "Overview" at bounding box center [114, 85] width 190 height 26
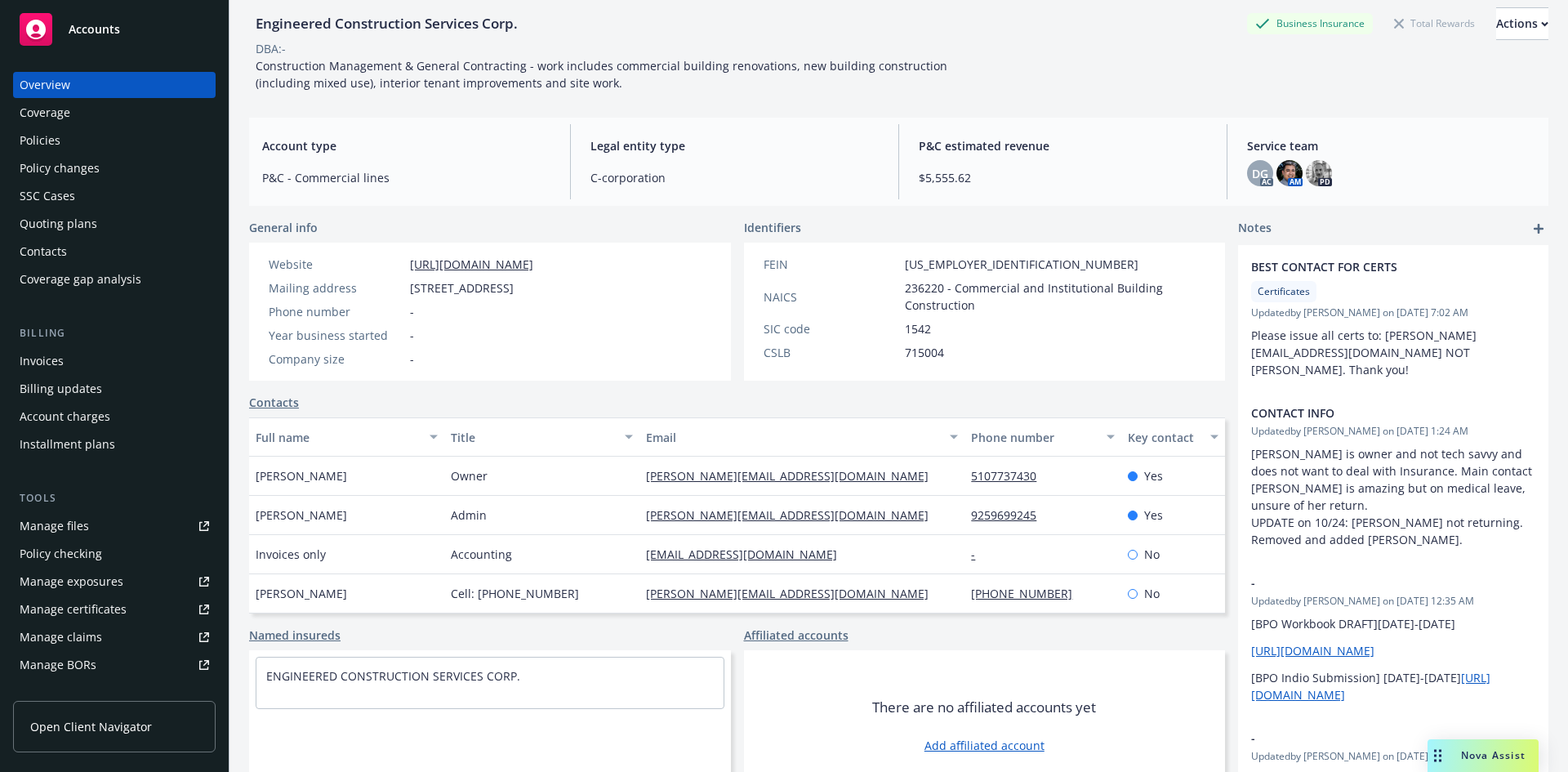
scroll to position [82, 0]
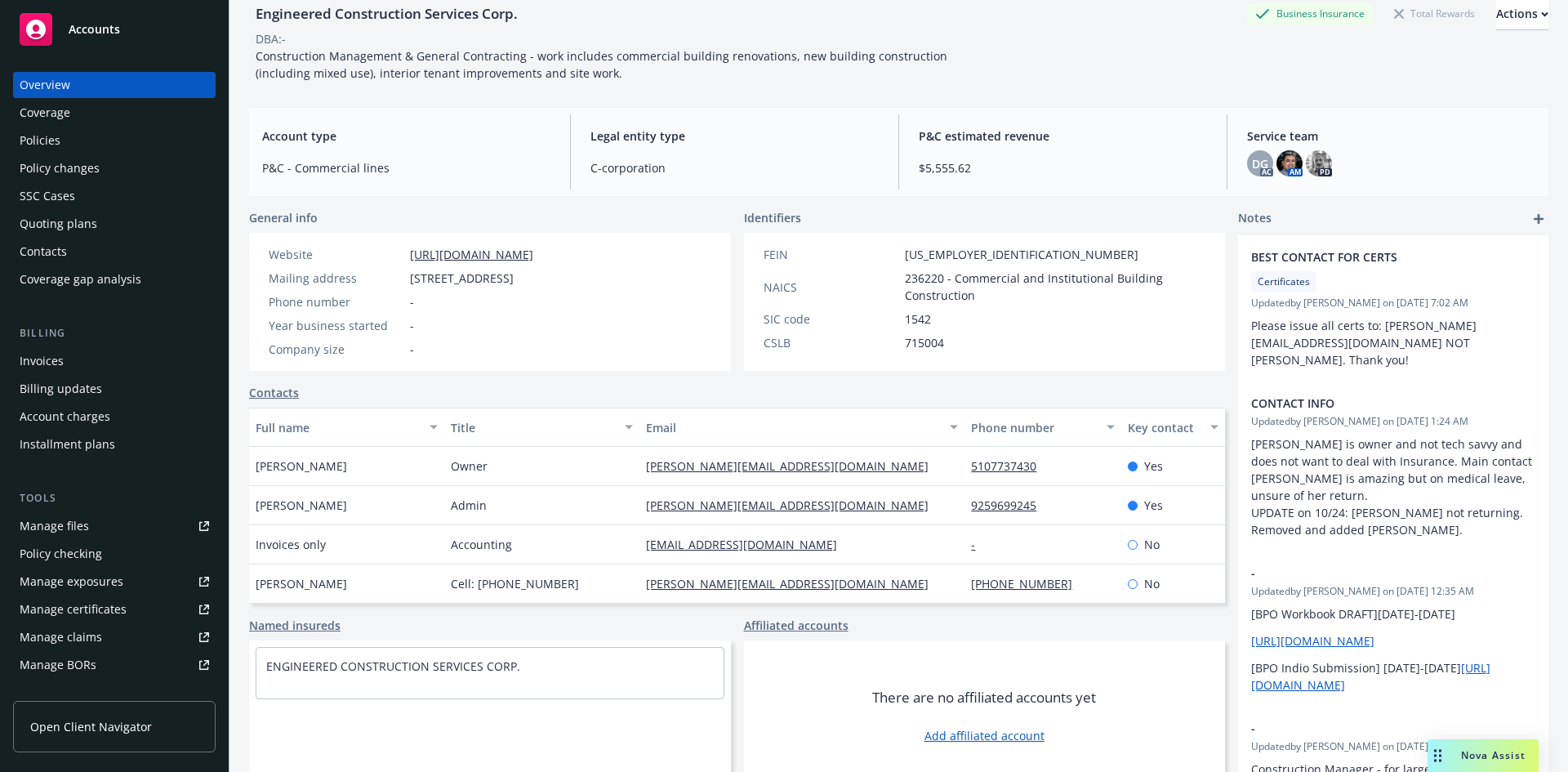
click at [573, 484] on div "Owner" at bounding box center [542, 466] width 195 height 40
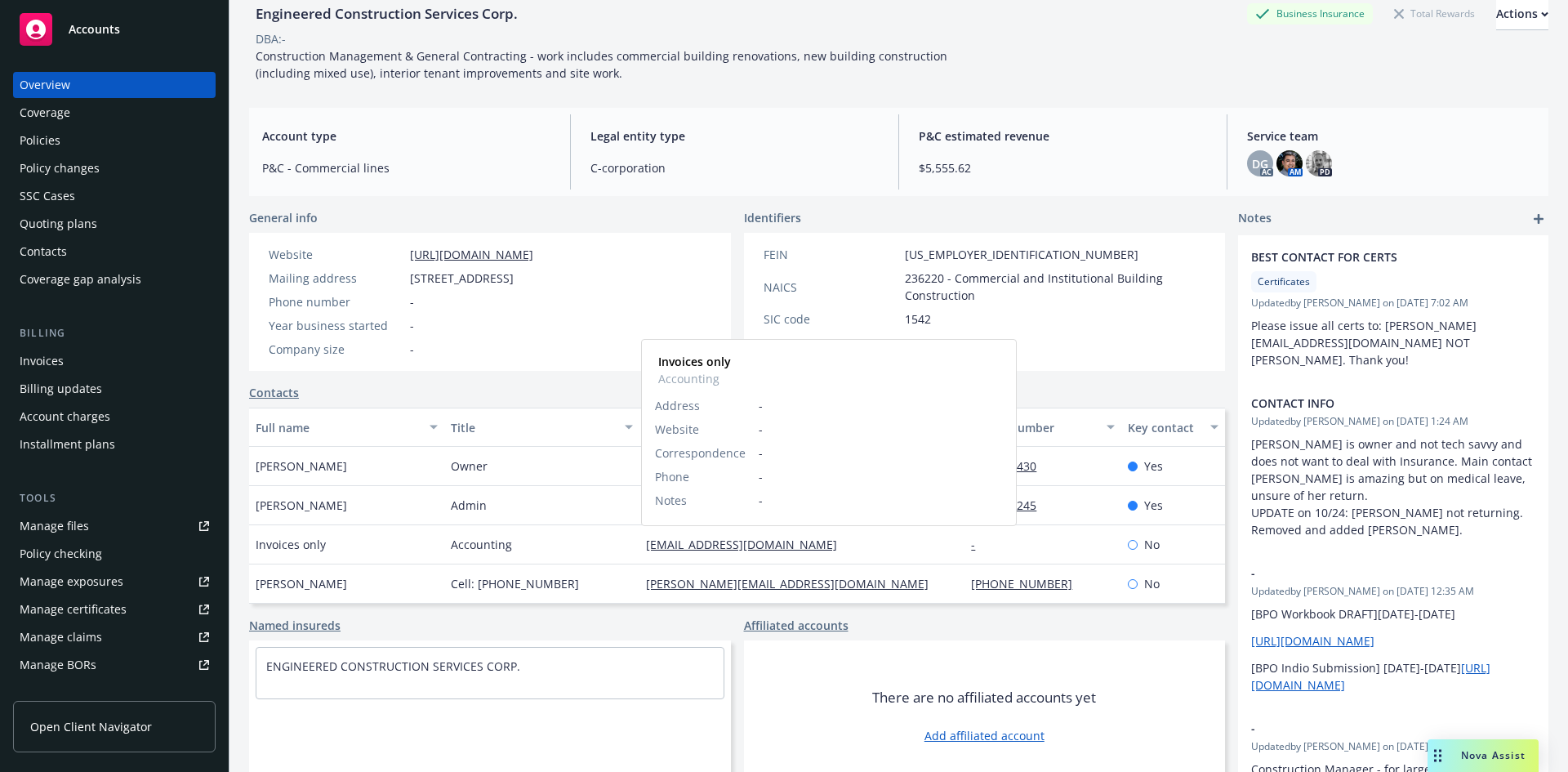
drag, startPoint x: 695, startPoint y: 547, endPoint x: 689, endPoint y: 585, distance: 38.5
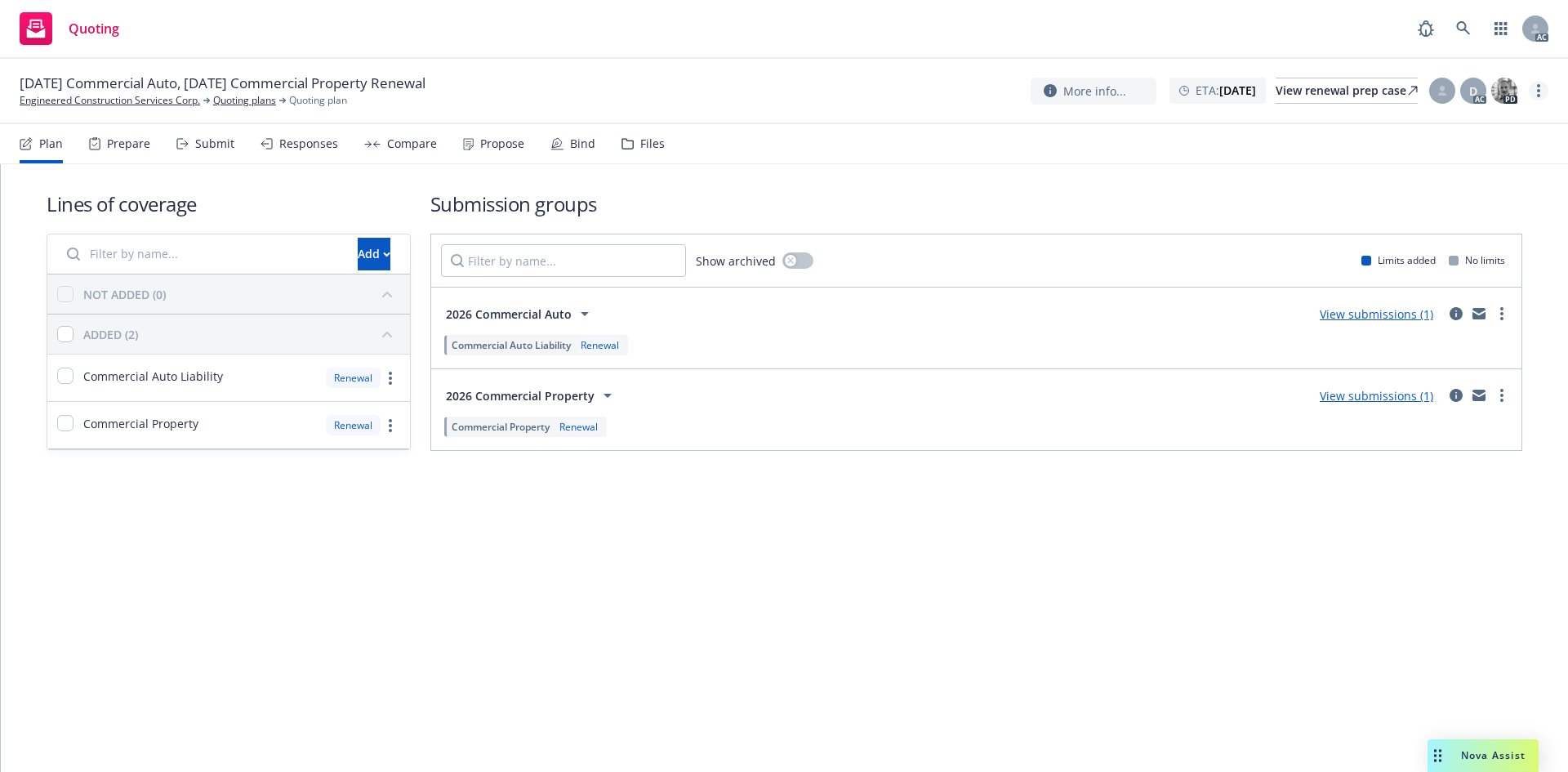
drag, startPoint x: 1541, startPoint y: 89, endPoint x: 1538, endPoint y: 99, distance: 10.4
click at [1541, 89] on link "more" at bounding box center [1538, 90] width 19 height 19
click at [1445, 126] on link "Copy logging email" at bounding box center [1456, 124] width 182 height 32
